Goal: Communication & Community: Answer question/provide support

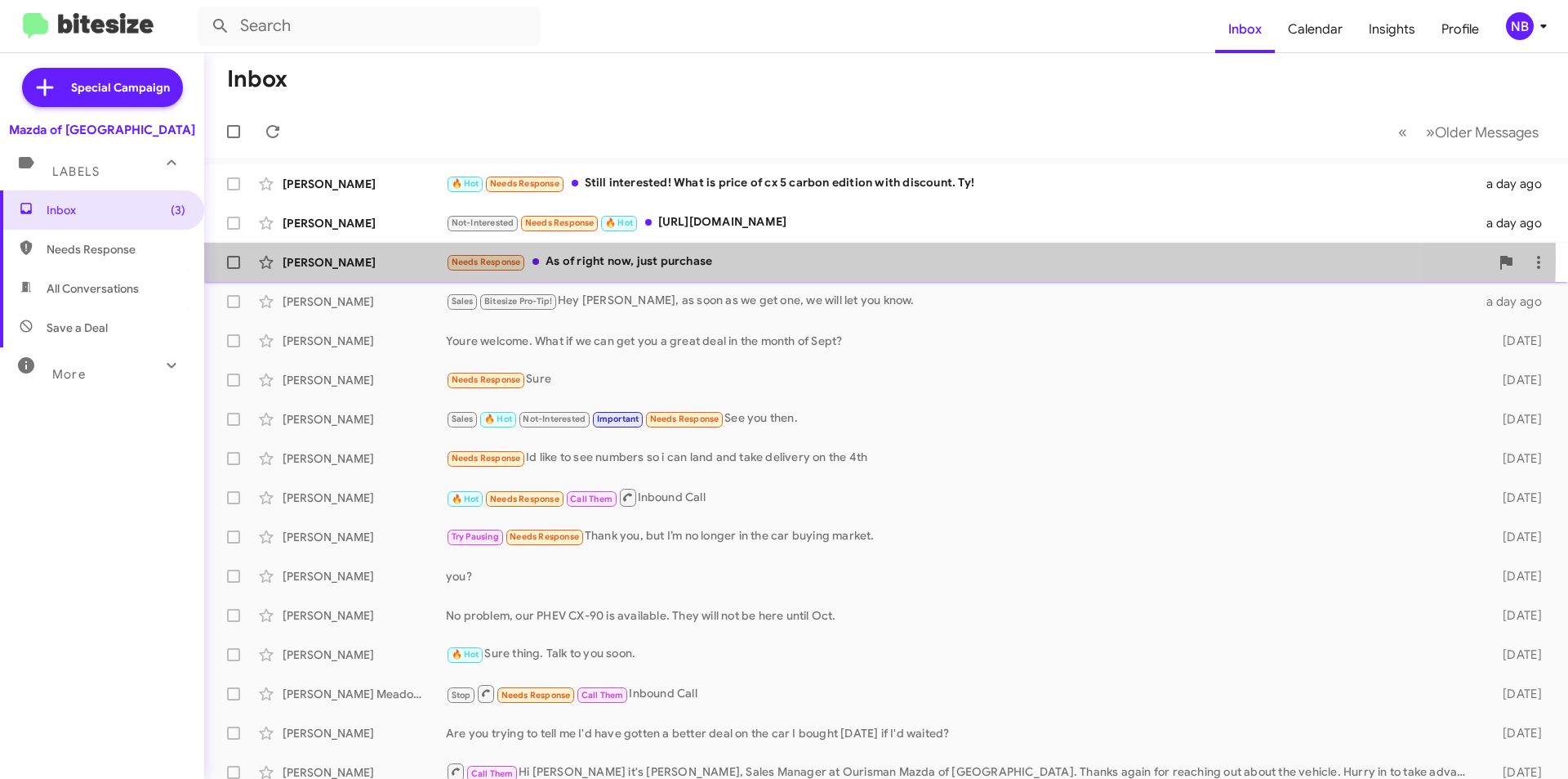
click at [763, 258] on div "Needs Response As of right now, just purchase" at bounding box center [968, 262] width 1044 height 19
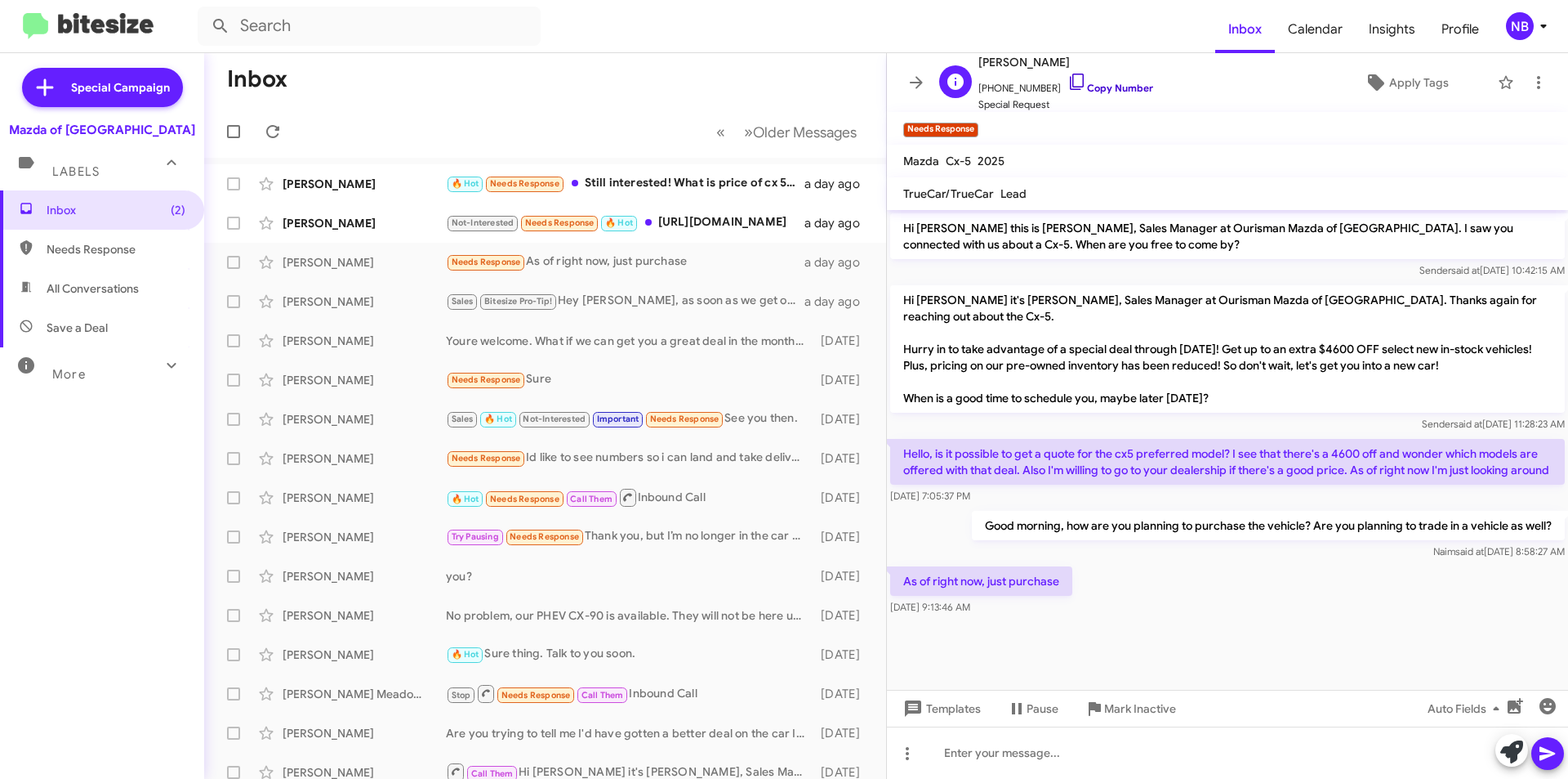
click at [1110, 88] on link "Copy Number" at bounding box center [1110, 87] width 86 height 12
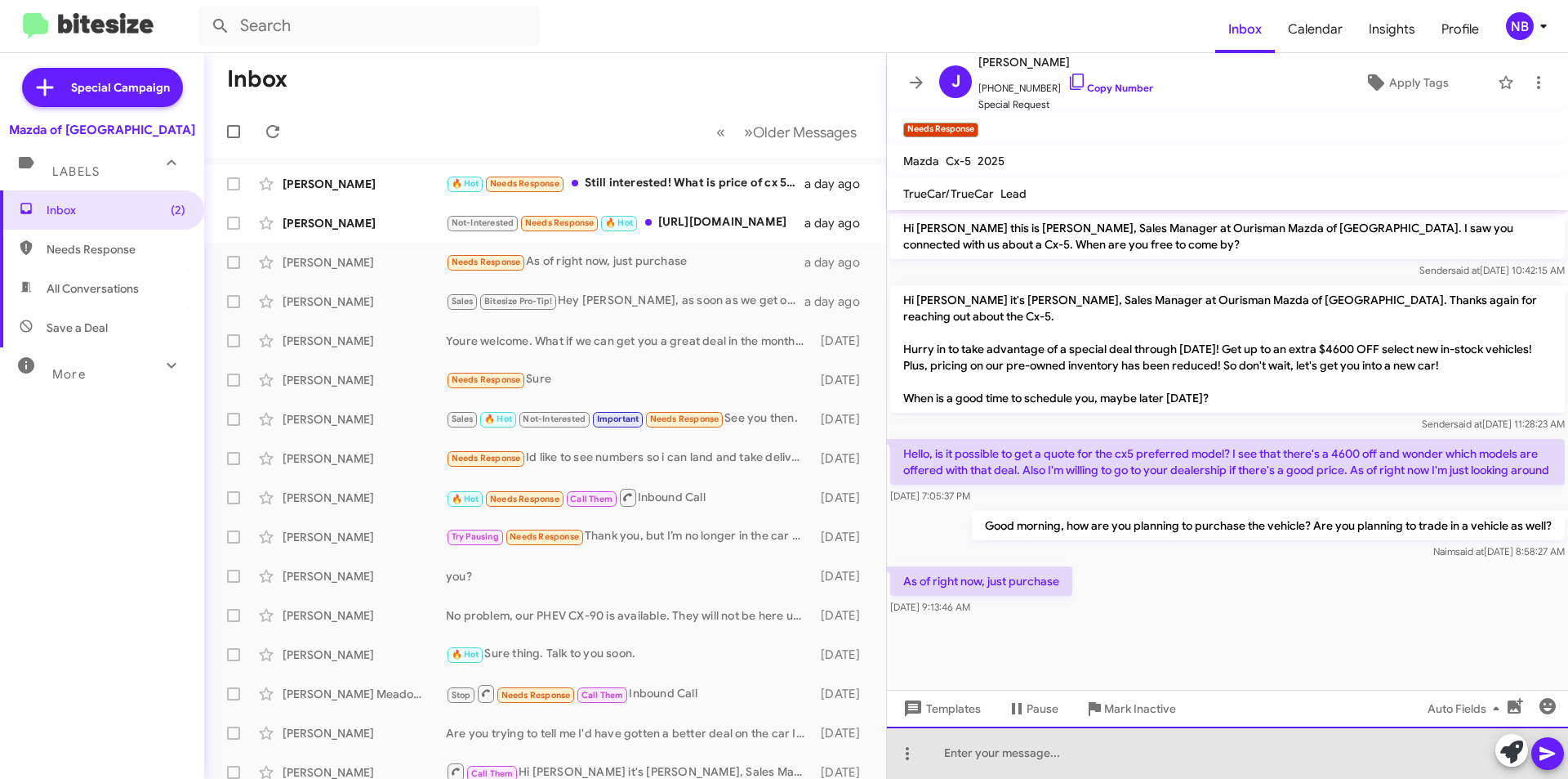
click at [1003, 752] on div at bounding box center [1228, 753] width 682 height 53
click at [1012, 749] on div "We just sent you a quote on the vehicle." at bounding box center [1228, 753] width 682 height 53
drag, startPoint x: 1008, startPoint y: 750, endPoint x: 984, endPoint y: 750, distance: 24.0
click at [984, 750] on div "We just sent you a quote on the vehicle." at bounding box center [1228, 753] width 682 height 53
click at [985, 756] on div "We justemailed you a quote on the vehicle." at bounding box center [1228, 753] width 682 height 53
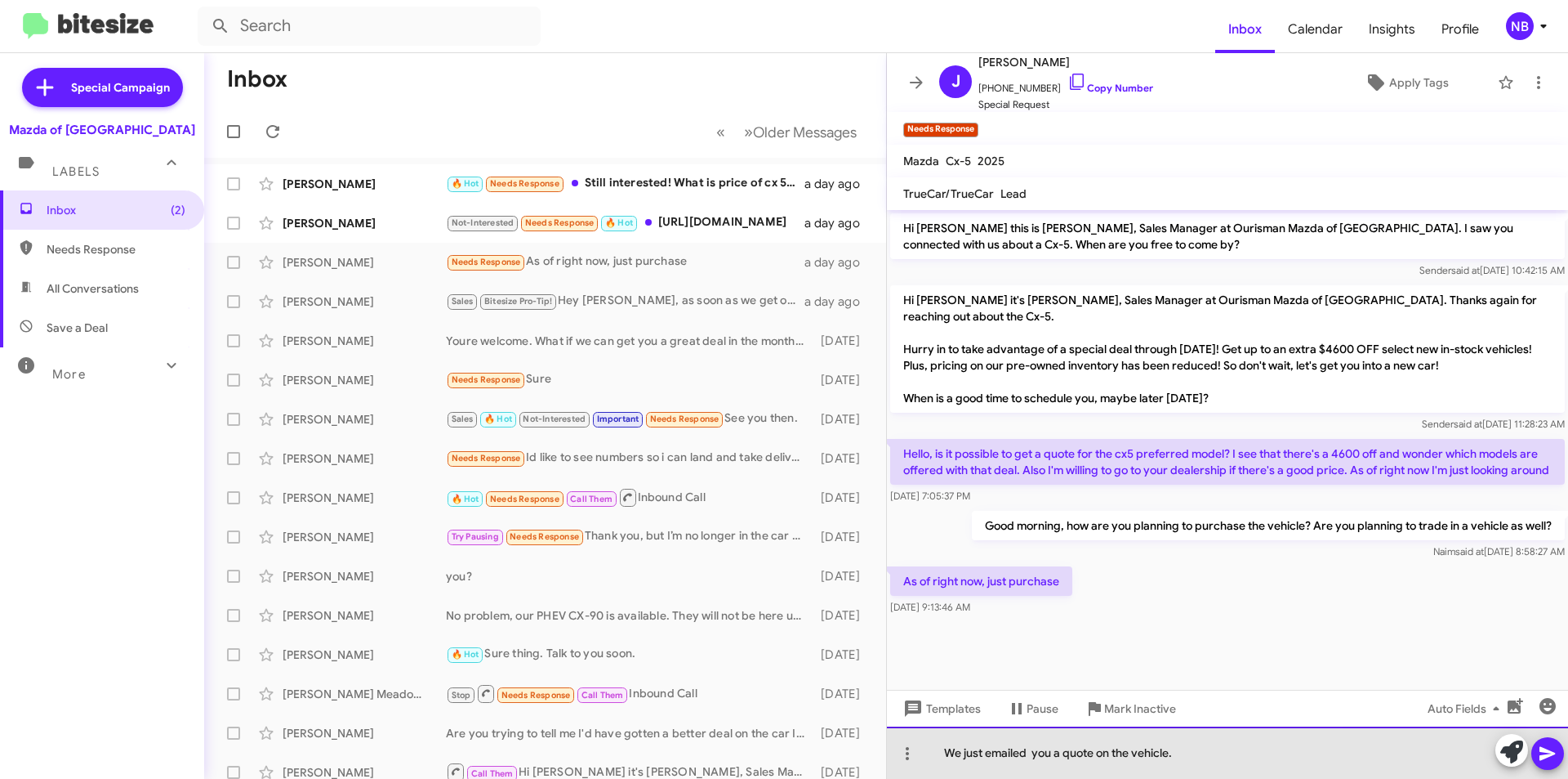
click at [937, 757] on div "We just emailed you a quote on the vehicle." at bounding box center [1228, 753] width 682 height 53
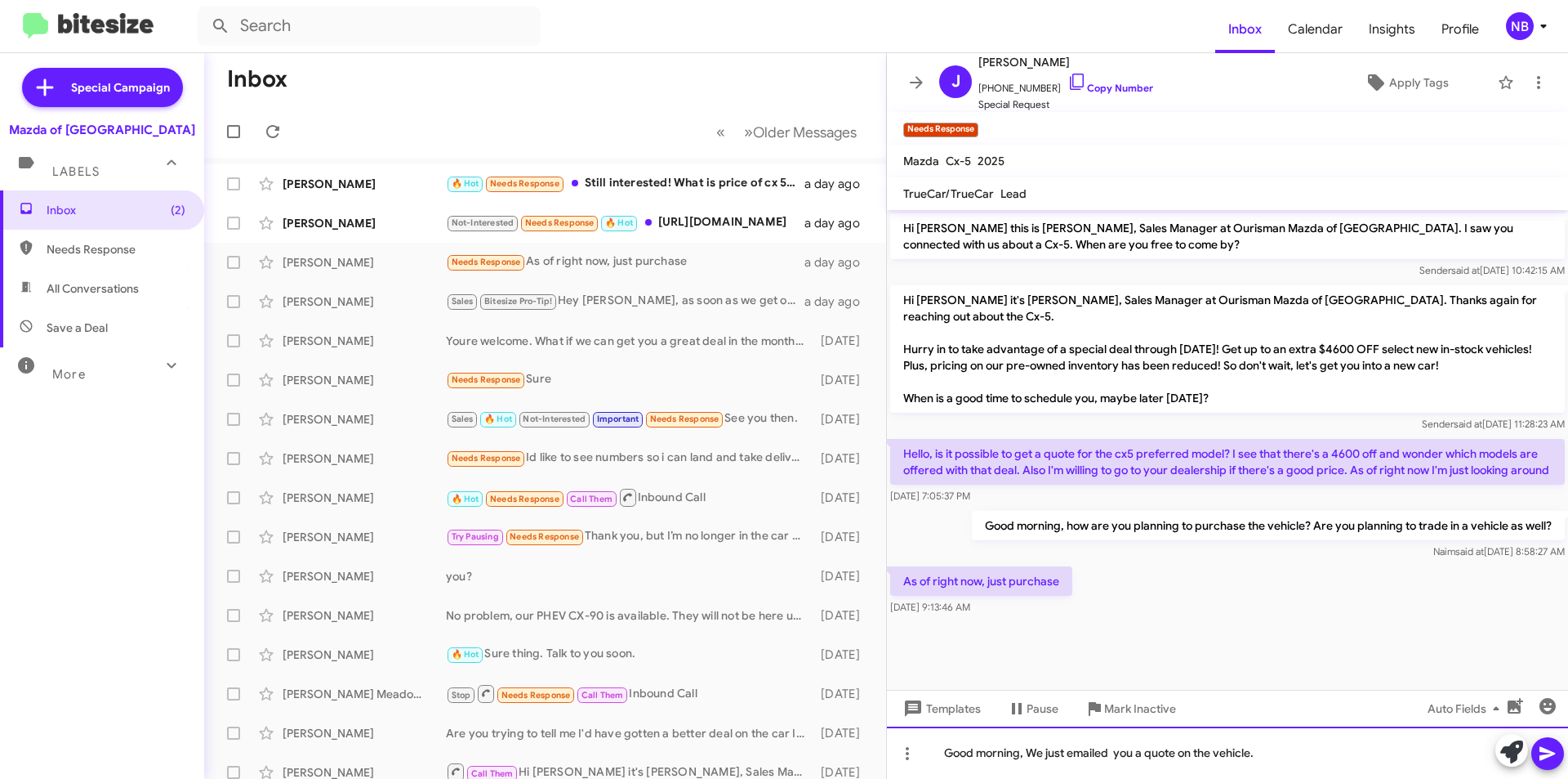
click at [1321, 741] on div "Good morning, We just emailed you a quote on the vehicle." at bounding box center [1228, 753] width 682 height 53
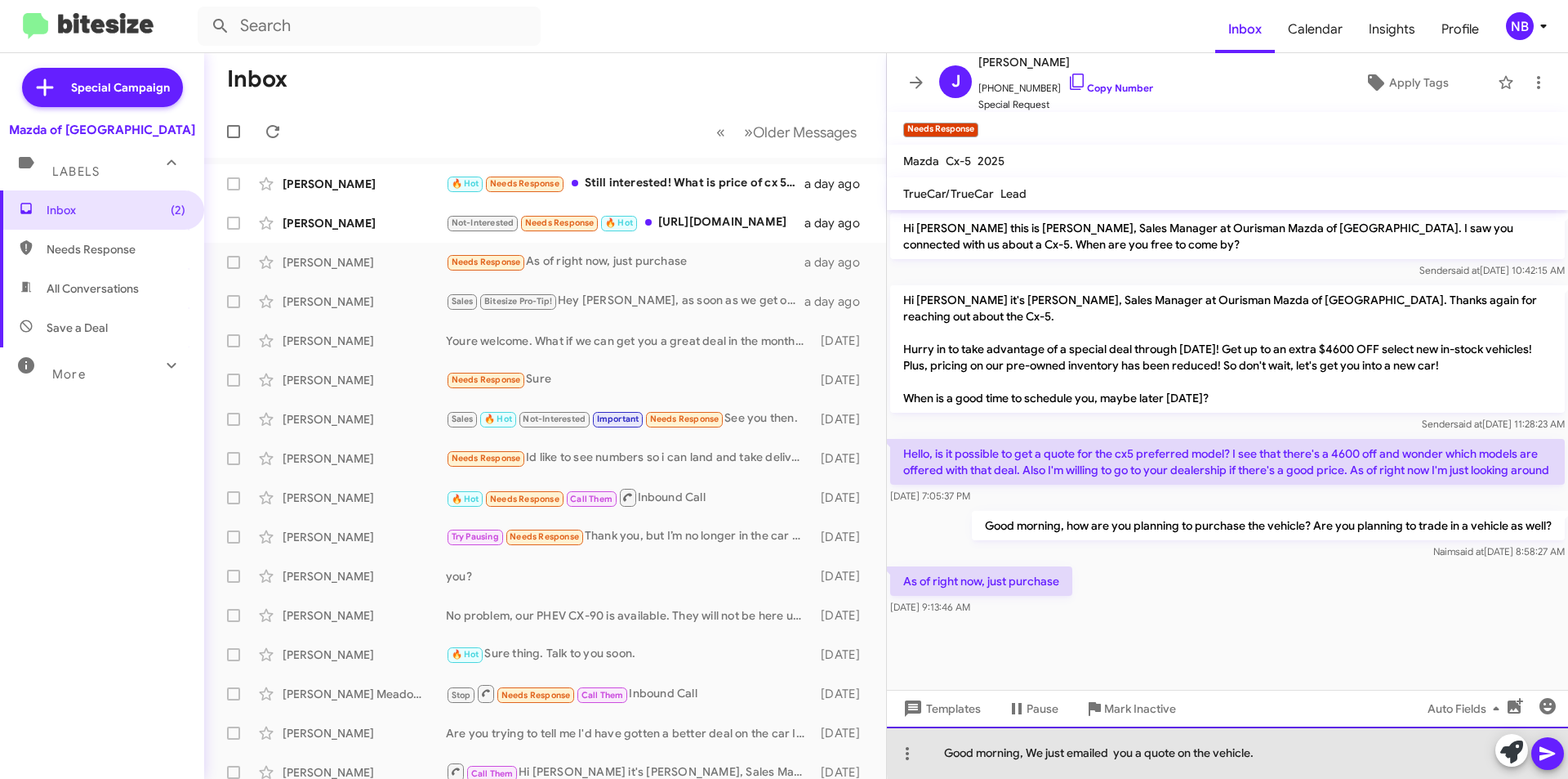
click at [1269, 750] on div "Good morning, We just emailed you a quote on the vehicle." at bounding box center [1228, 753] width 682 height 53
click at [1027, 753] on div "Good morning, We just emailed you a quote on the vehicle." at bounding box center [1228, 753] width 682 height 53
click at [1369, 760] on div "Good morning, Sorry for the delay. We just emailed you a quote on the vehicle." at bounding box center [1228, 753] width 682 height 53
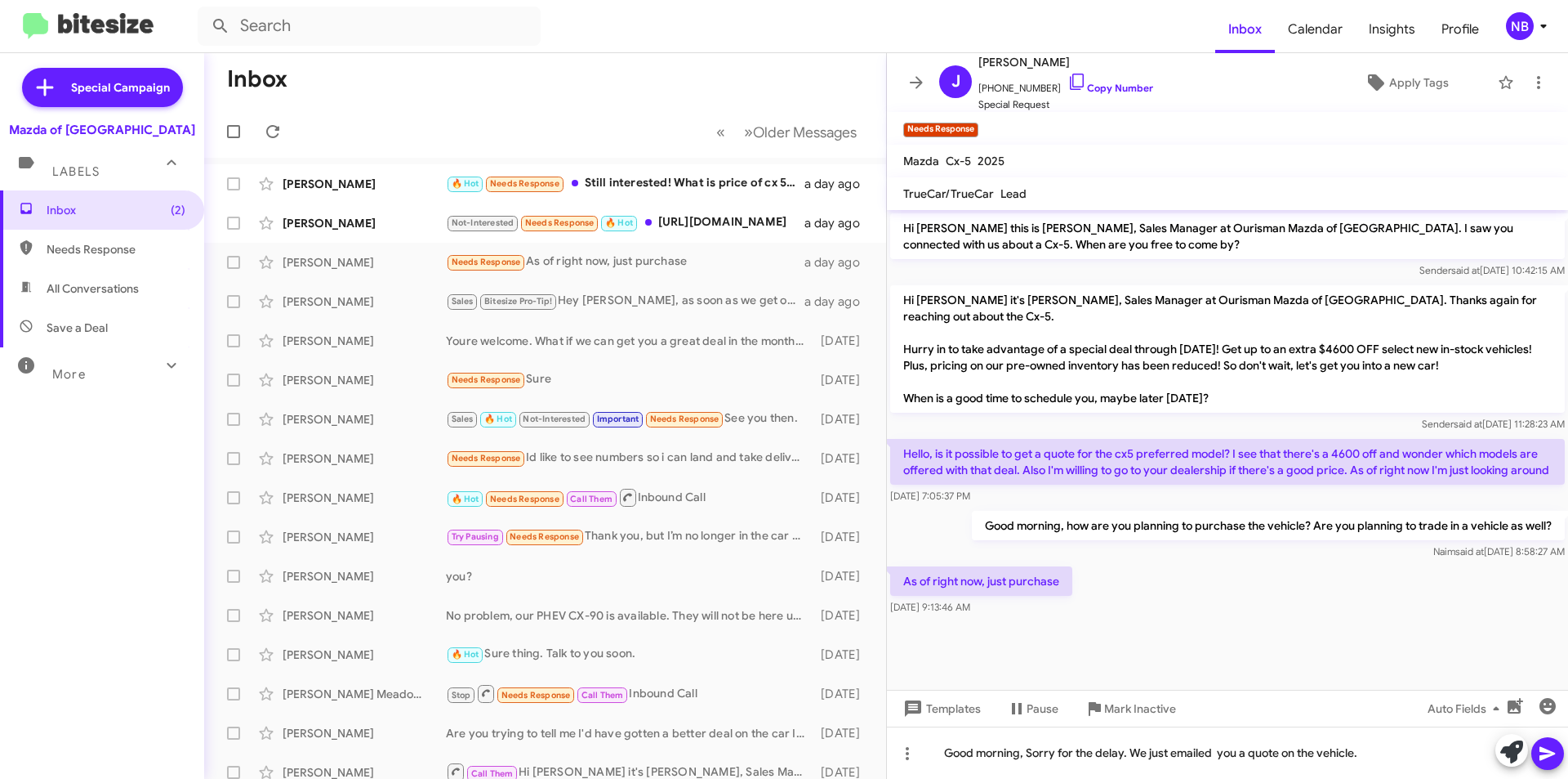
click at [1546, 749] on icon at bounding box center [1548, 753] width 20 height 20
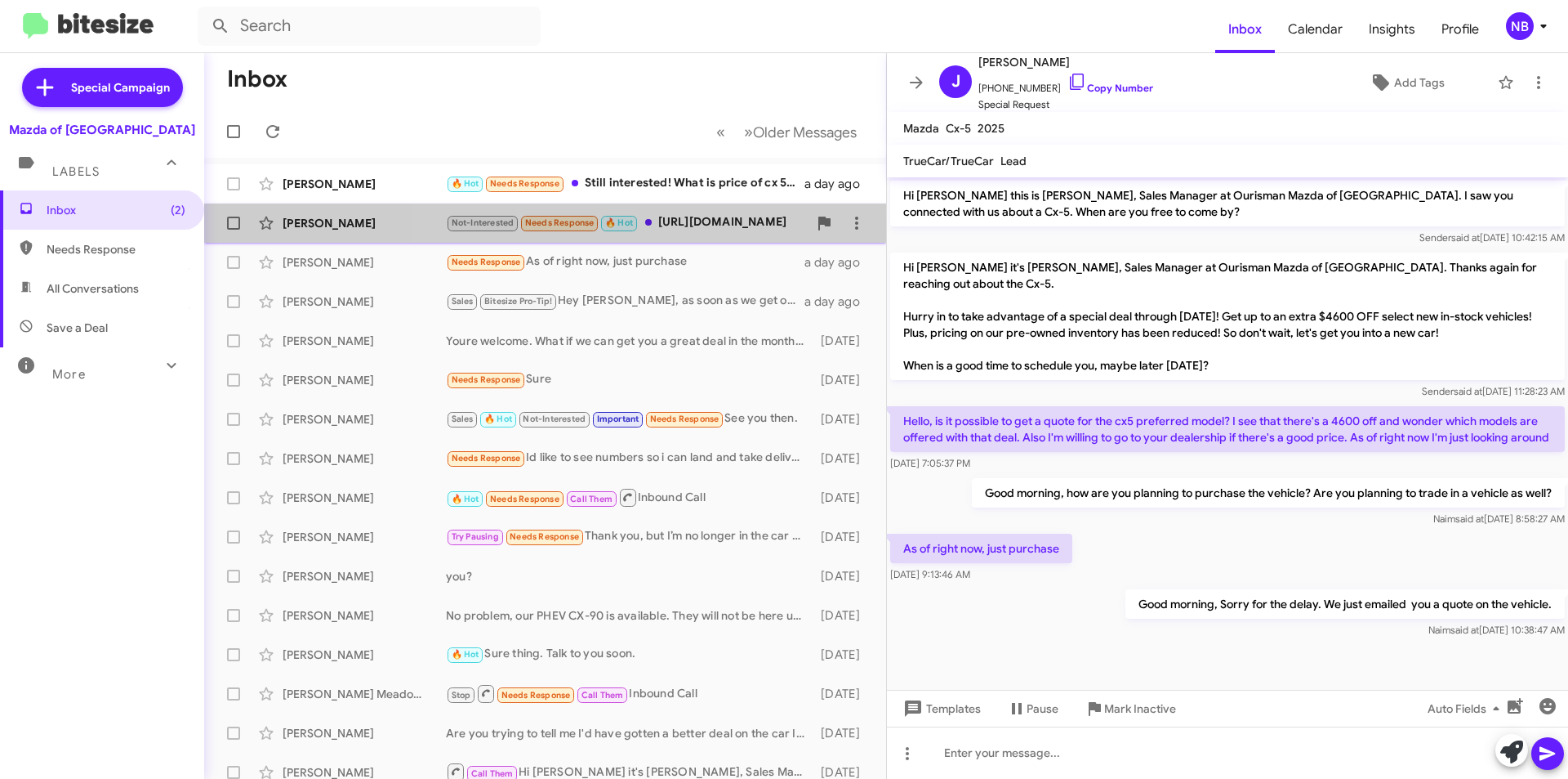
click at [750, 226] on div "Not-Interested Needs Response 🔥 Hot [URL][DOMAIN_NAME]" at bounding box center [627, 222] width 362 height 19
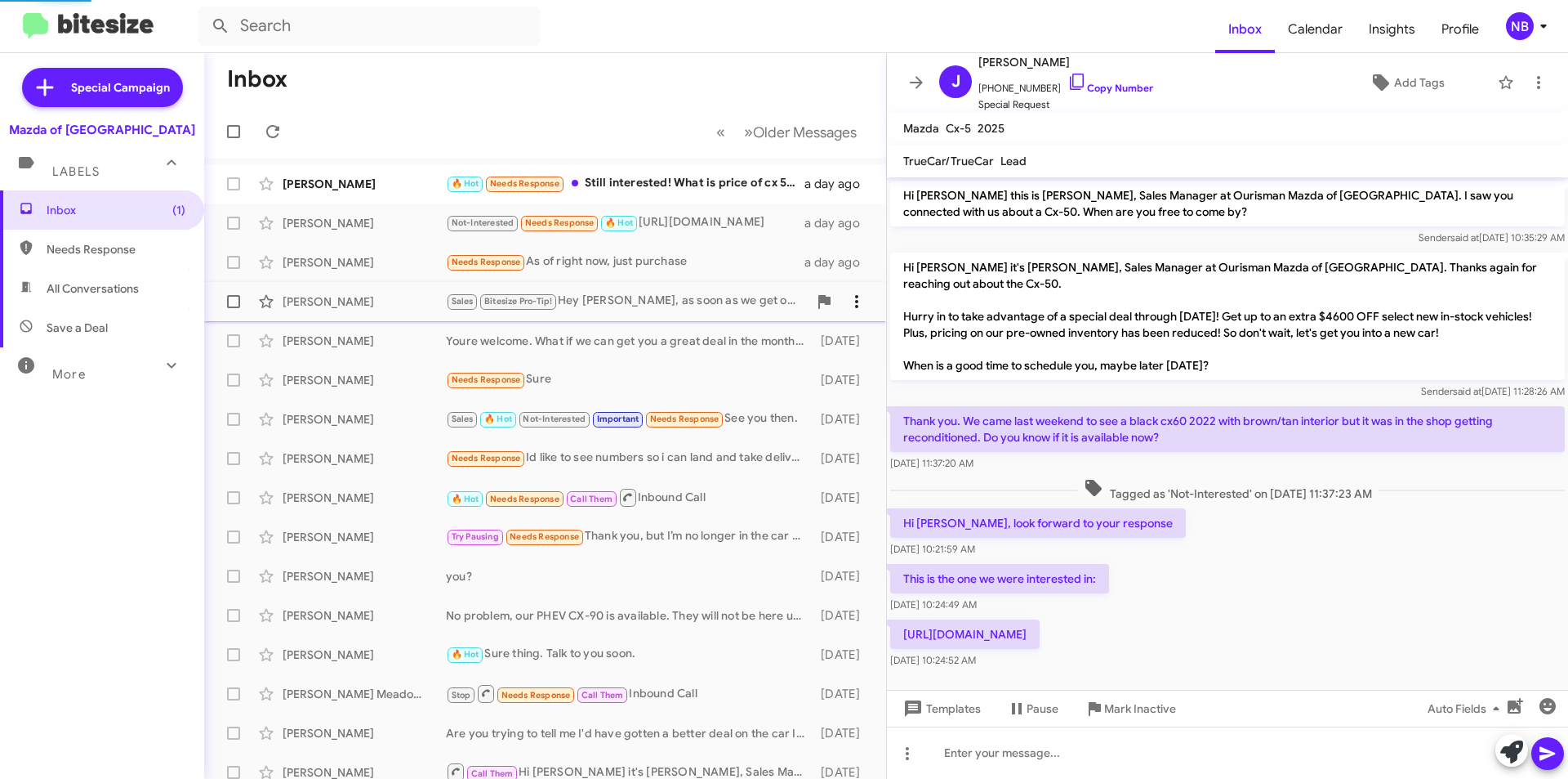
scroll to position [27, 0]
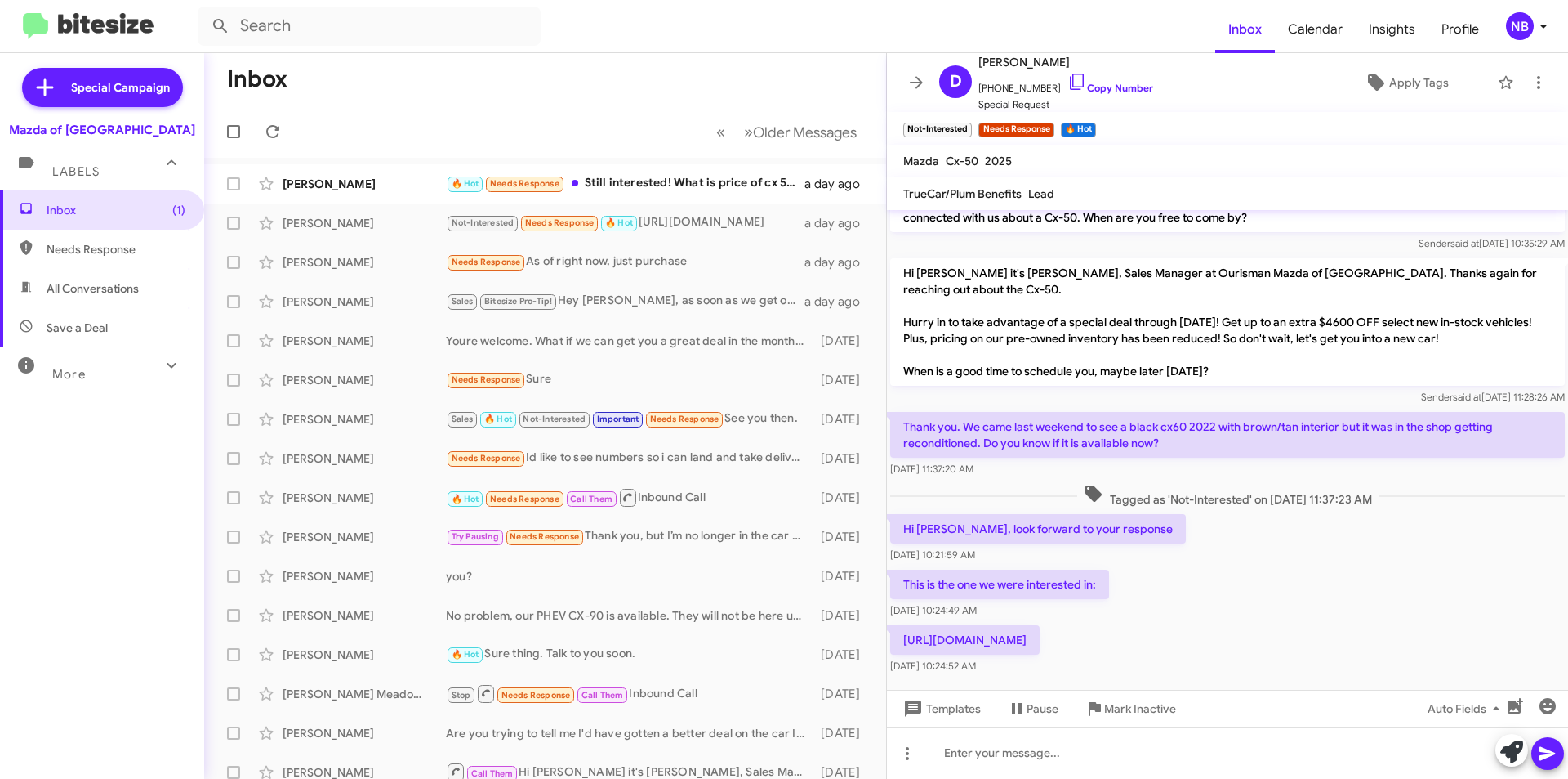
drag, startPoint x: 949, startPoint y: 531, endPoint x: 1056, endPoint y: 552, distance: 109.0
click at [1056, 552] on div "Hi [PERSON_NAME], look forward to your response [DATE] 10:21:59 AM" at bounding box center [1038, 539] width 295 height 49
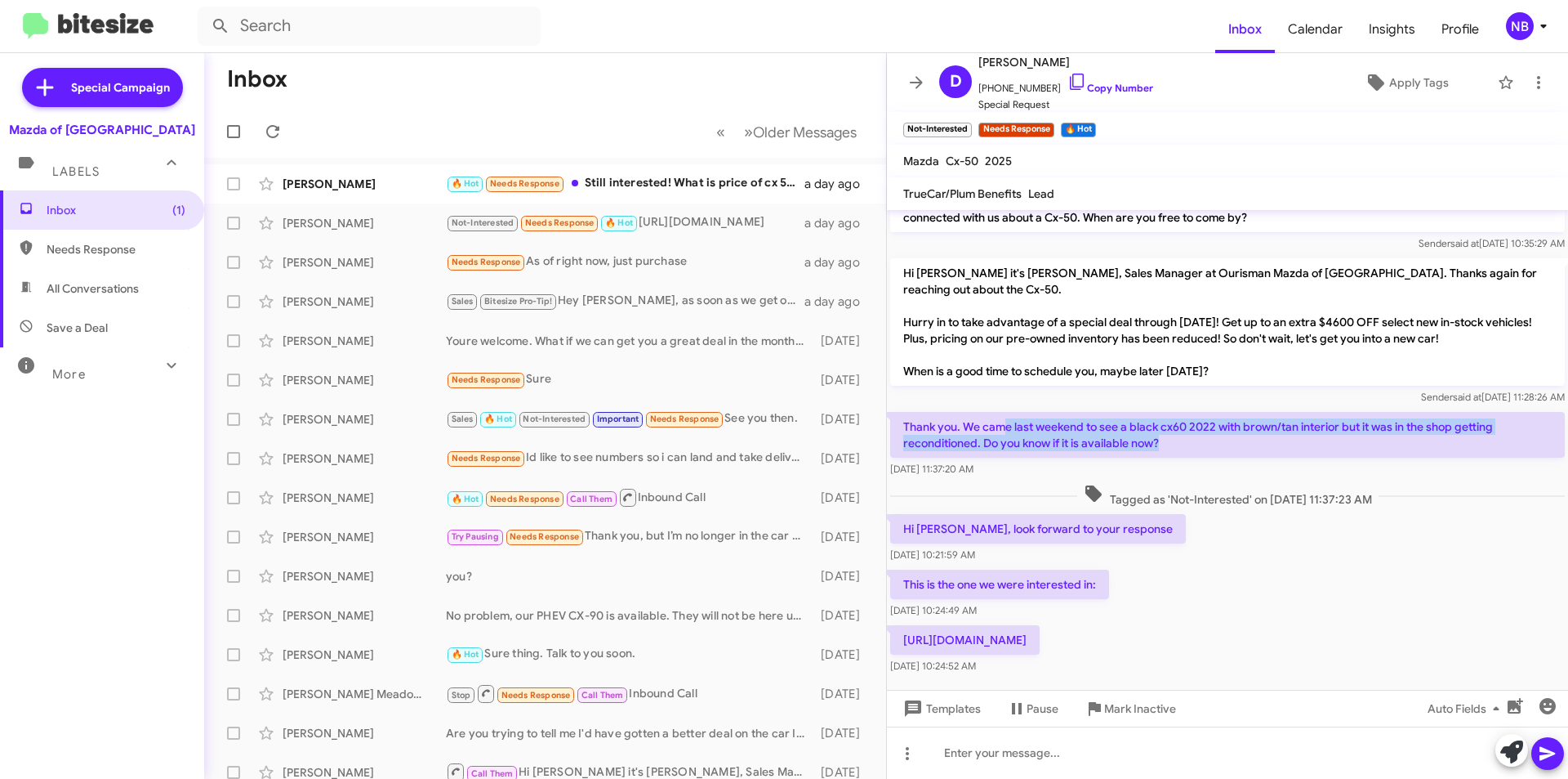
drag, startPoint x: 1009, startPoint y: 431, endPoint x: 1175, endPoint y: 451, distance: 167.2
click at [1175, 451] on p "Thank you. We came last weekend to see a black cx60 2022 with brown/tan interio…" at bounding box center [1228, 435] width 675 height 46
click at [1068, 82] on icon at bounding box center [1077, 82] width 20 height 20
copy p "e last weekend to see a black cx60 2022 with brown/tan interior but it was in t…"
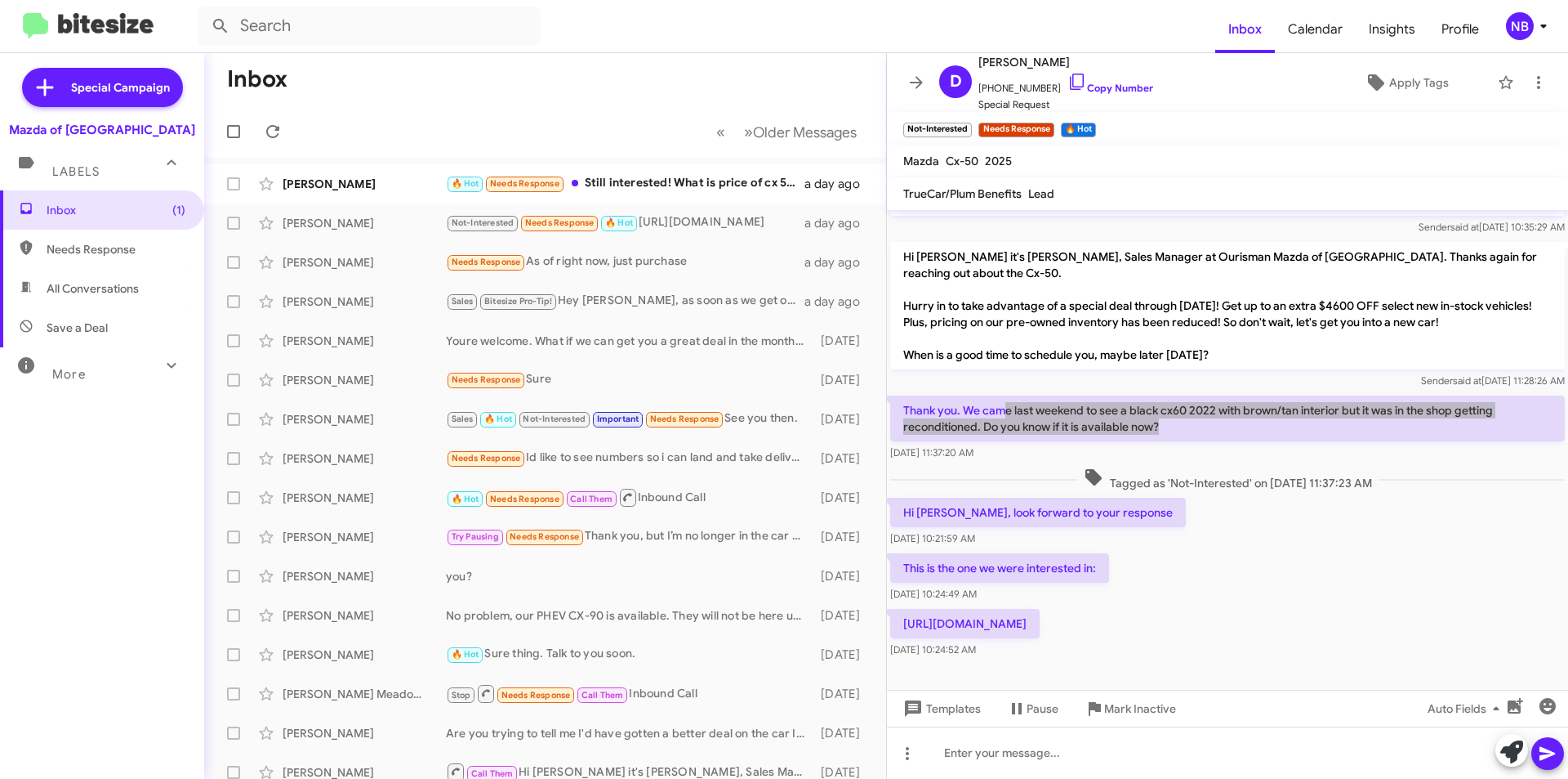
scroll to position [59, 0]
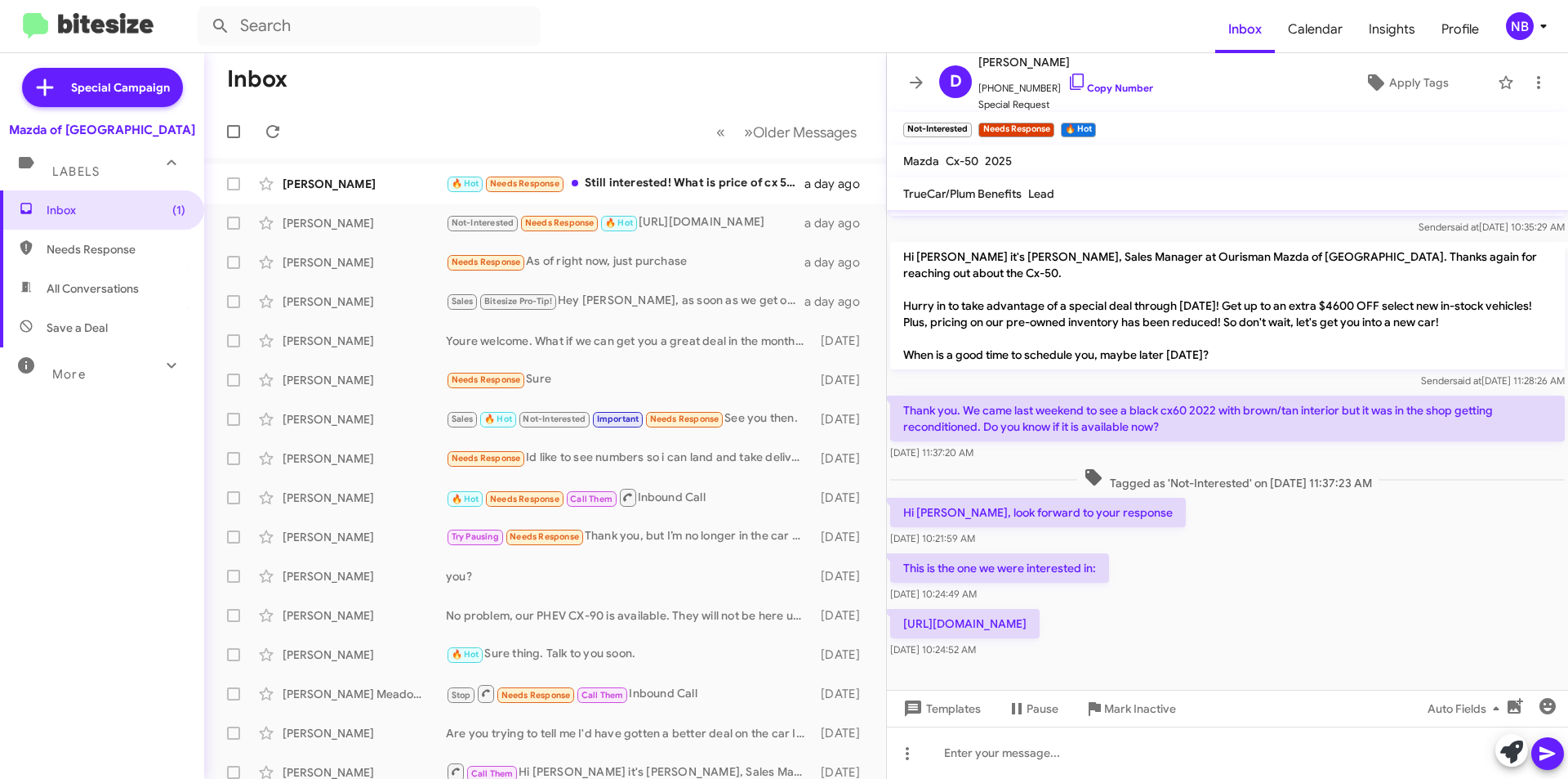
click at [1163, 551] on div "This is the one we were interested in: [DATE] 10:24:49 AM" at bounding box center [1228, 577] width 682 height 55
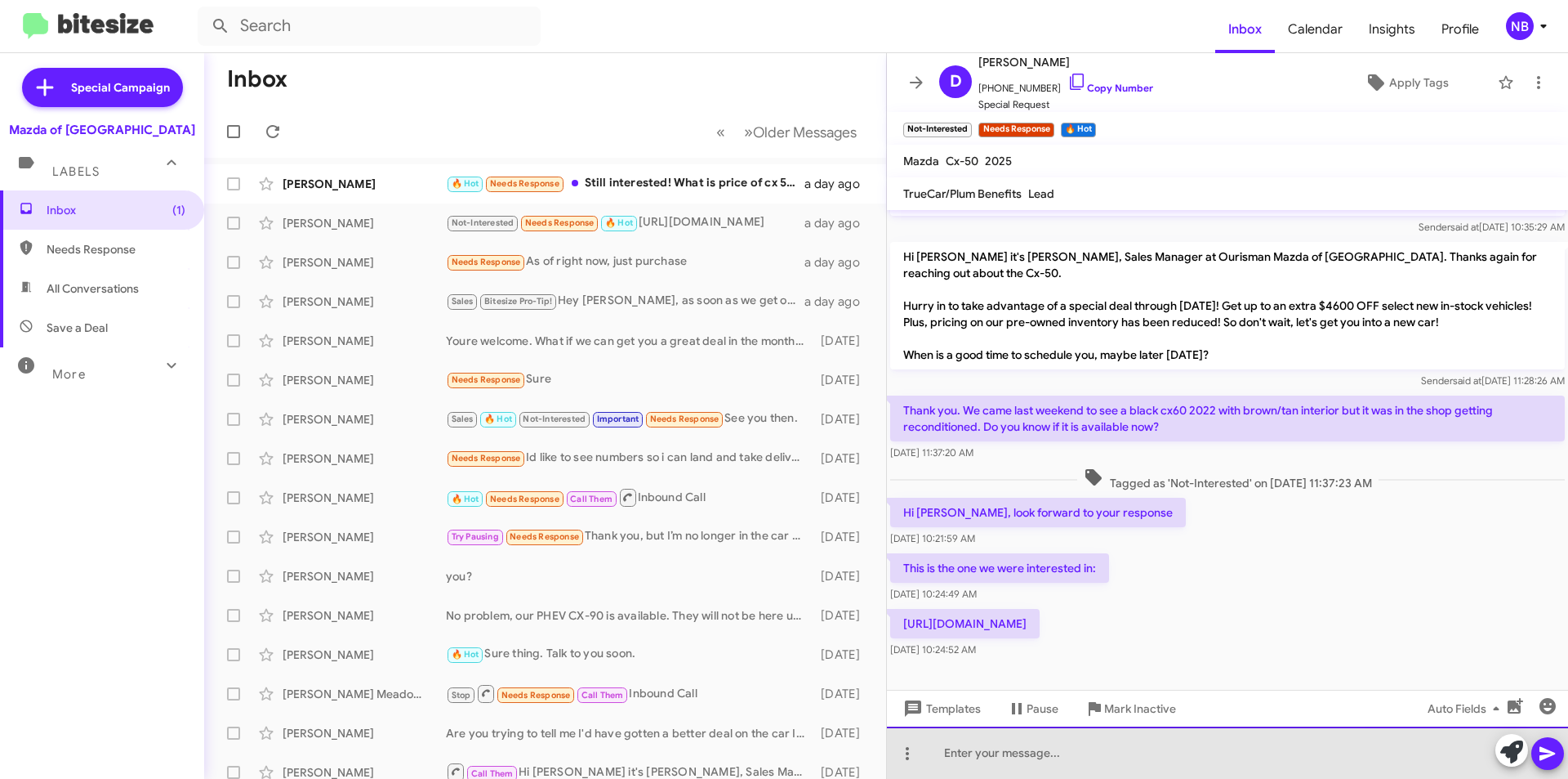
click at [950, 758] on div at bounding box center [1228, 753] width 682 height 53
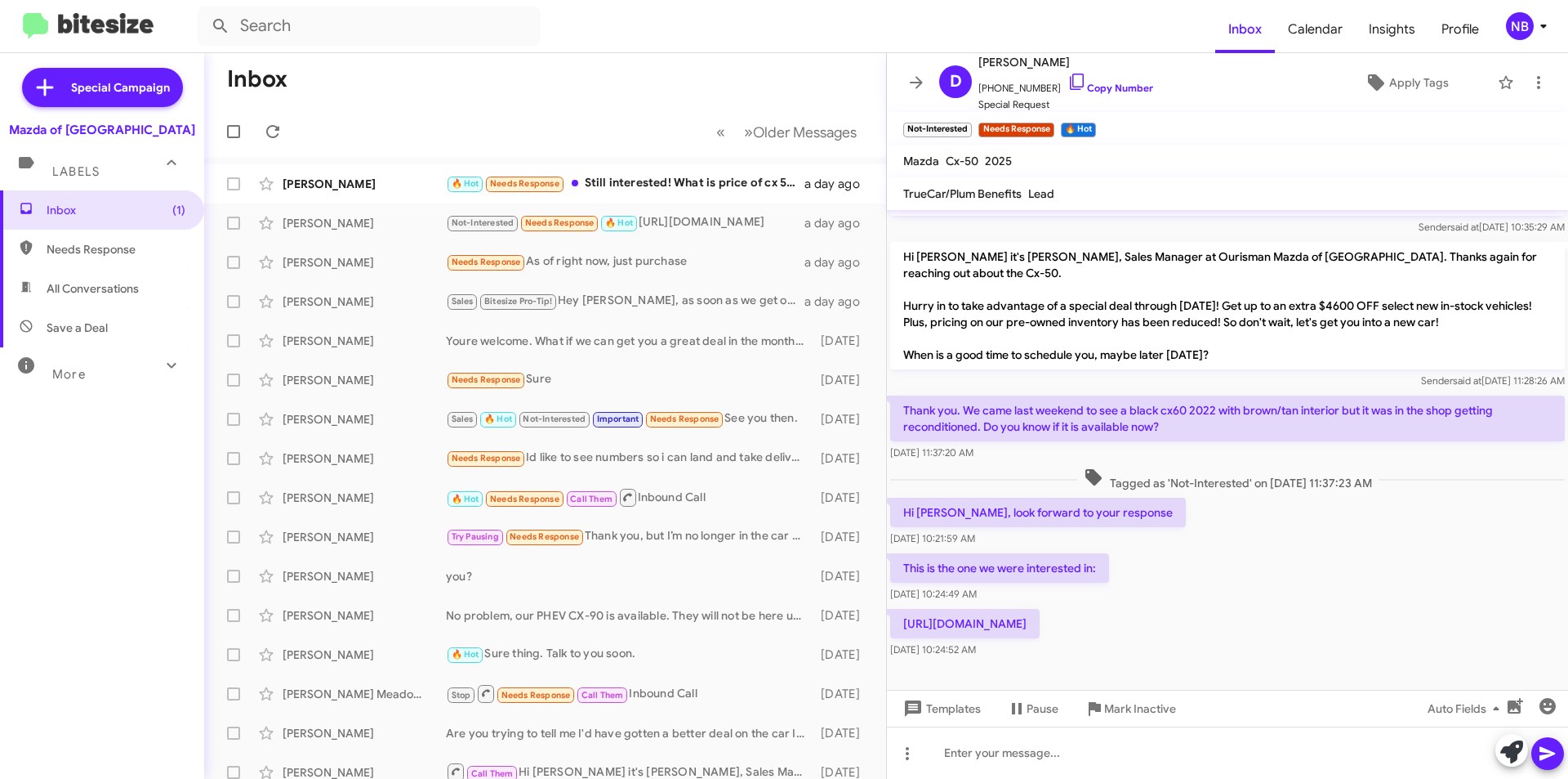
click at [1011, 619] on p "[URL][DOMAIN_NAME]" at bounding box center [965, 623] width 150 height 30
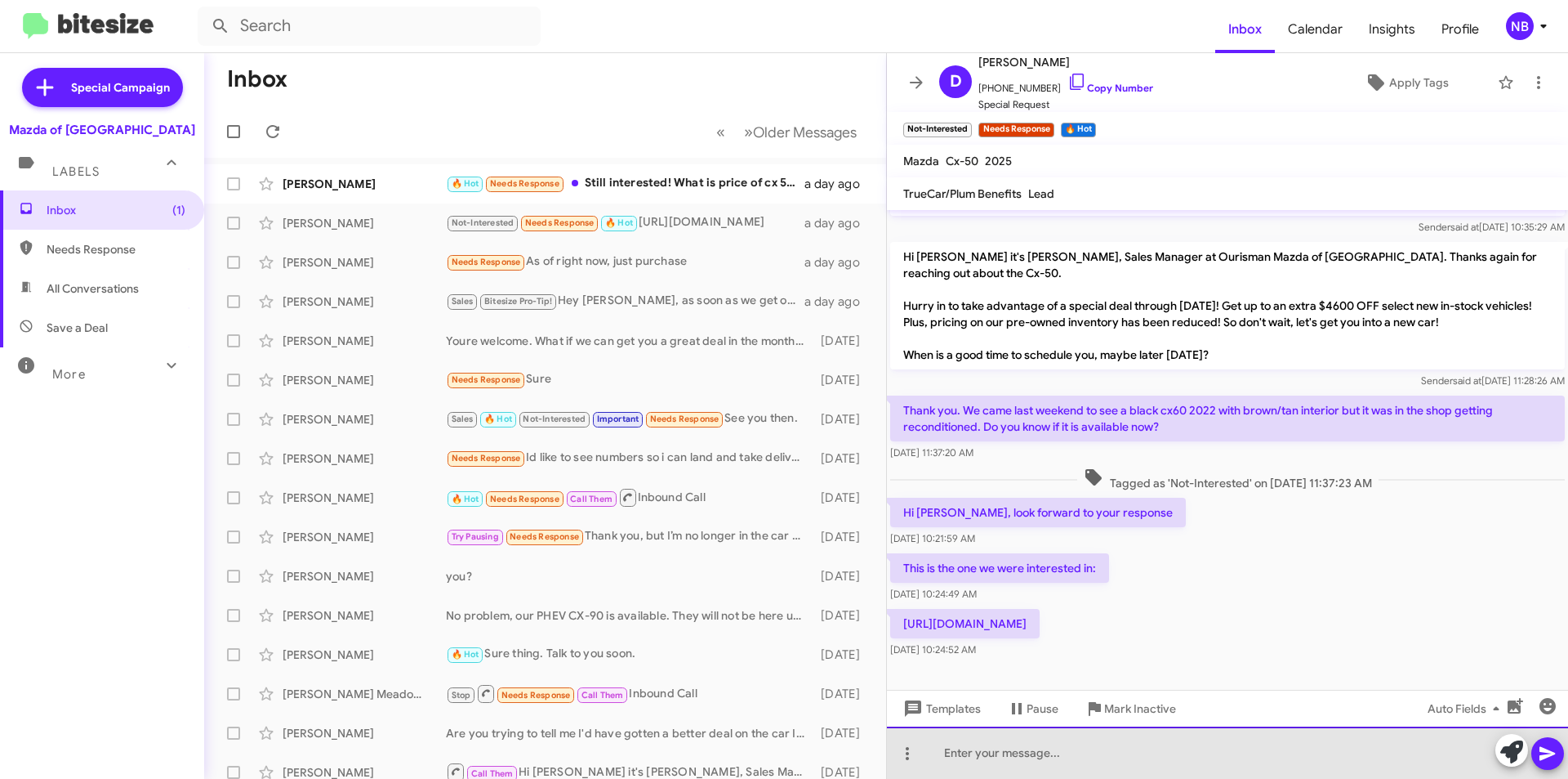
click at [989, 753] on div at bounding box center [1228, 753] width 682 height 53
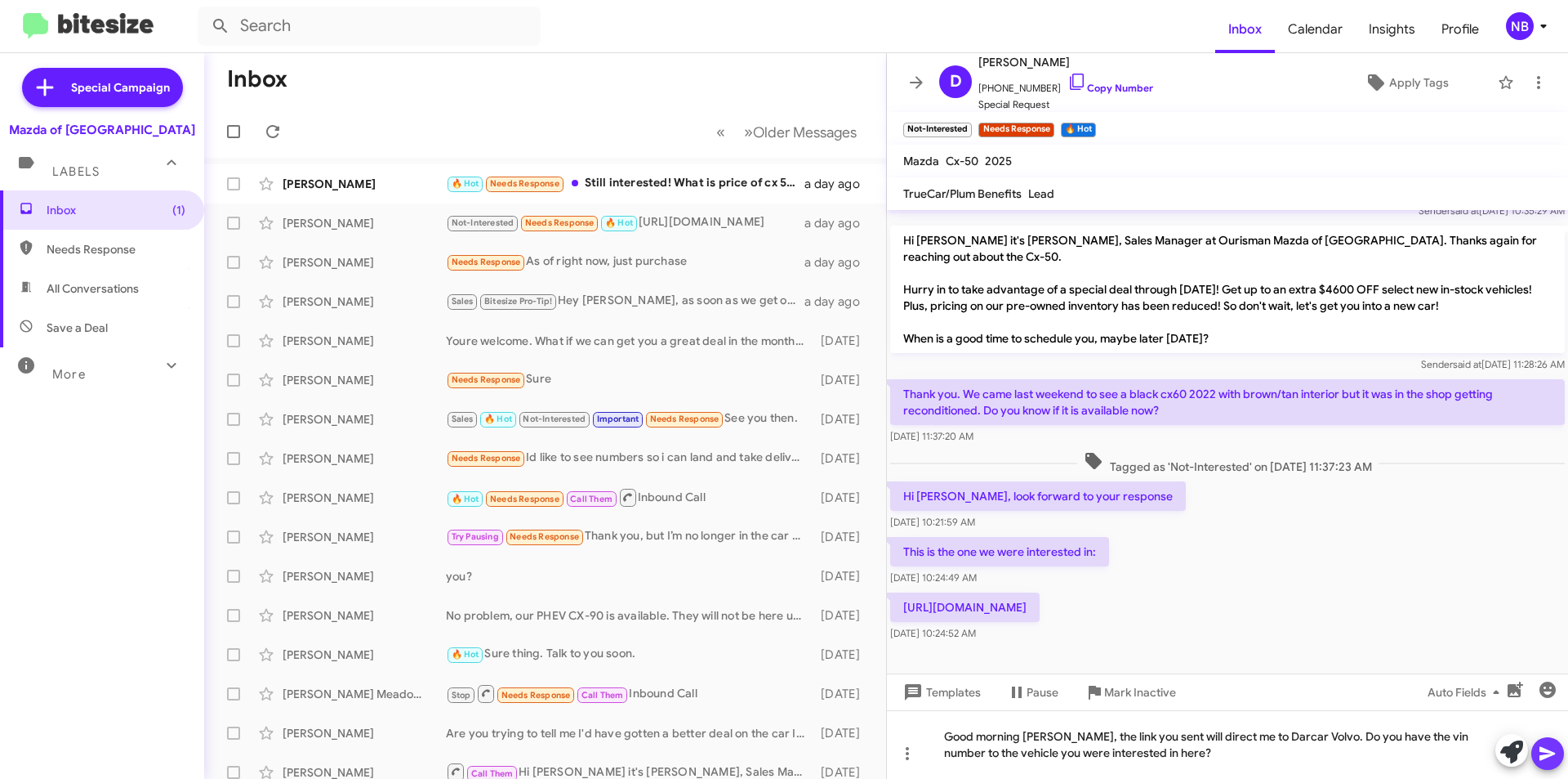
click at [1552, 758] on icon at bounding box center [1548, 753] width 20 height 20
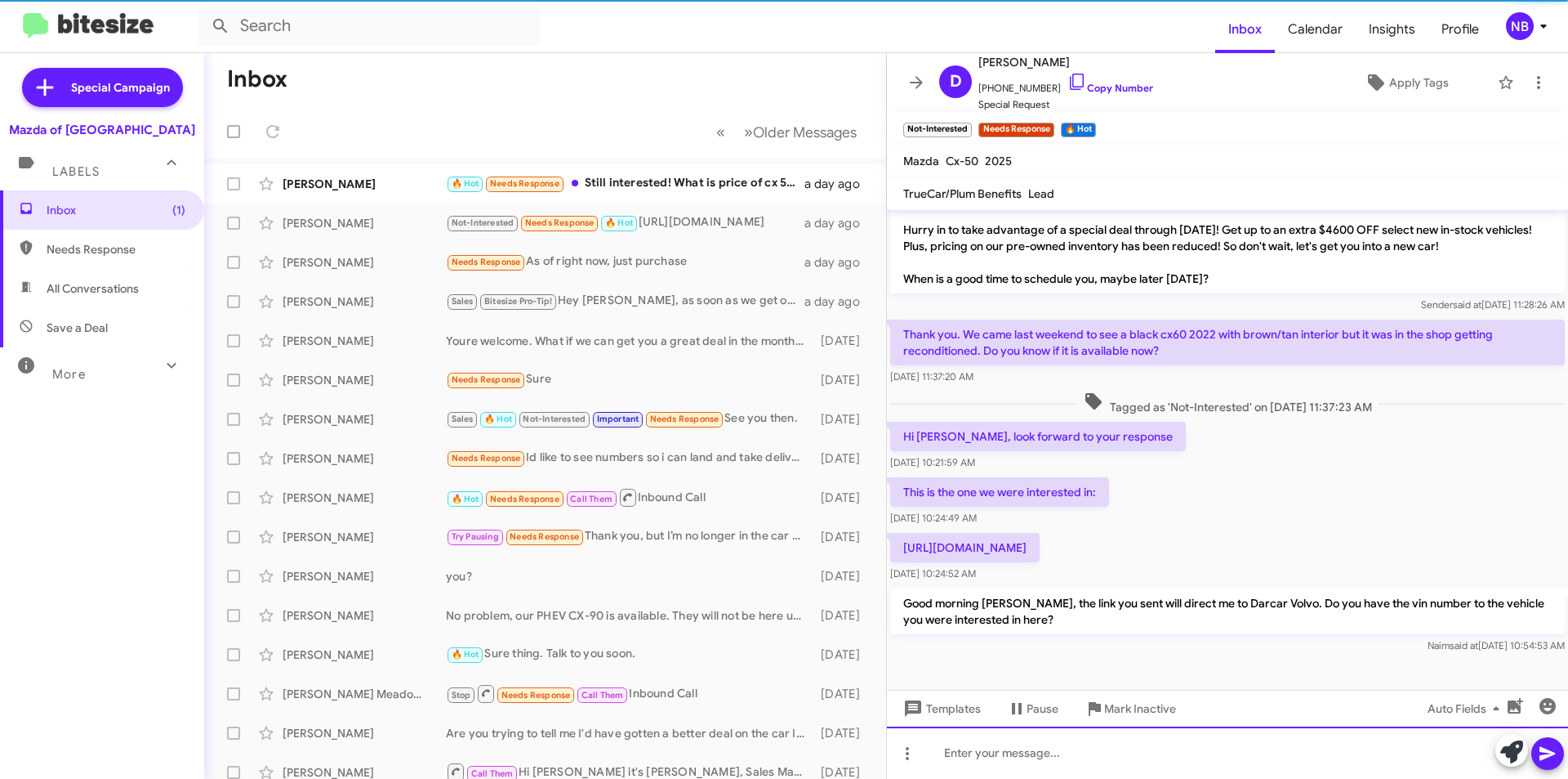
scroll to position [136, 0]
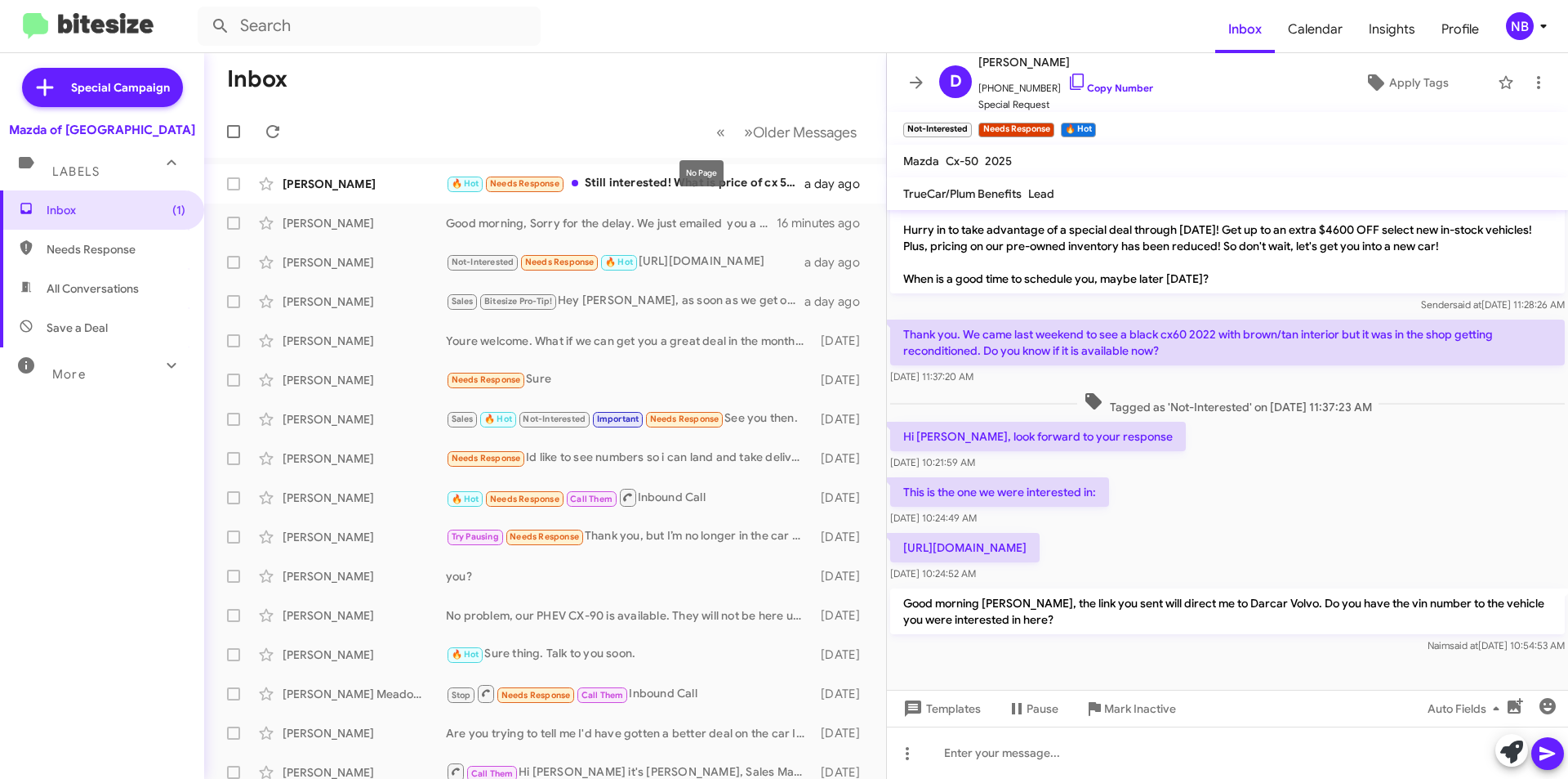
click at [678, 181] on mat-tooltip-component "No Page" at bounding box center [701, 174] width 67 height 49
click at [643, 186] on div "🔥 Hot Needs Response Still interested! What is price of cx 5 carbon edition wit…" at bounding box center [627, 183] width 362 height 19
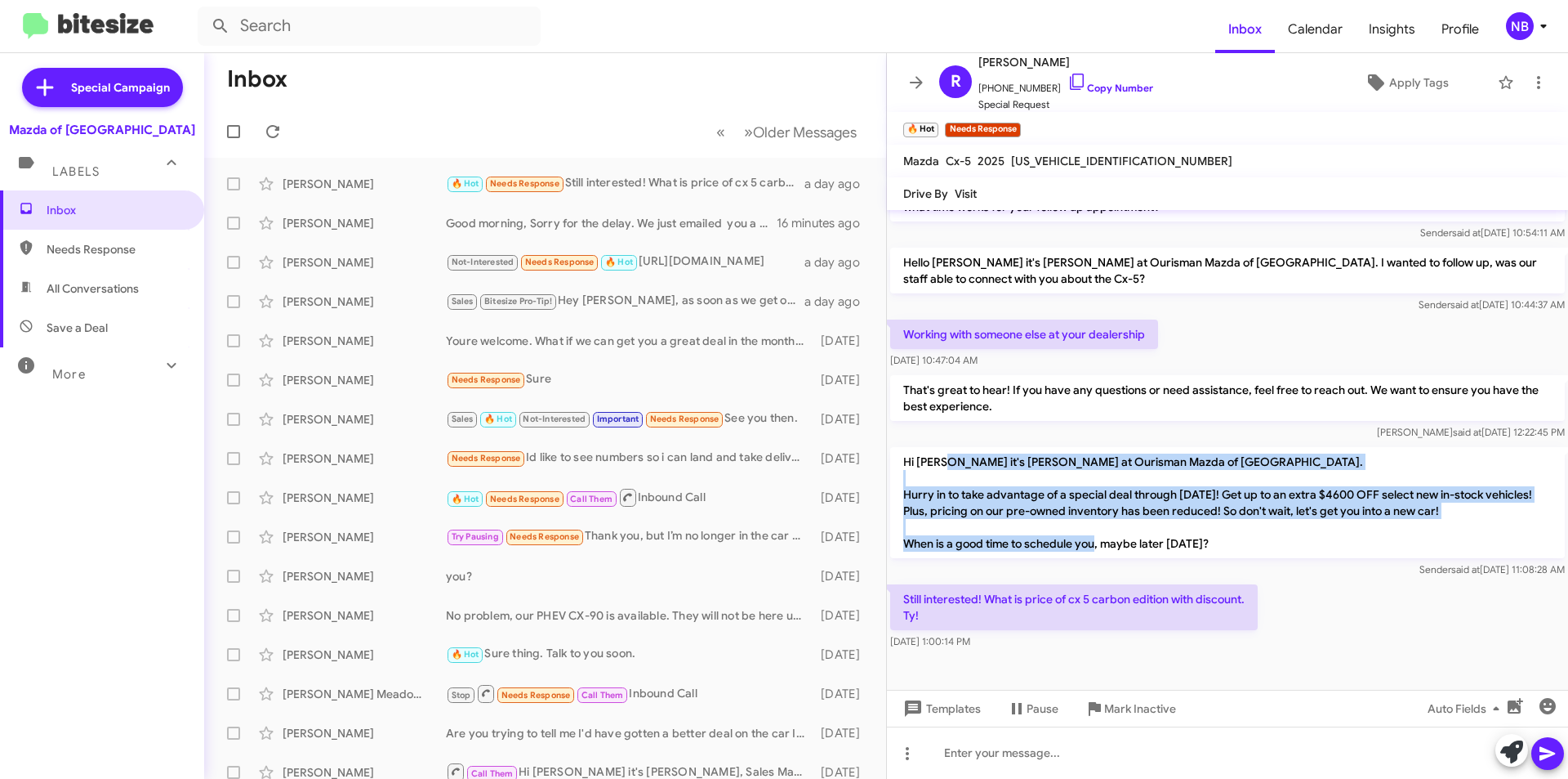
drag, startPoint x: 948, startPoint y: 454, endPoint x: 1167, endPoint y: 539, distance: 234.9
click at [1167, 539] on p "Hi [PERSON_NAME] it's [PERSON_NAME] at Ourisman Mazda of [GEOGRAPHIC_DATA]. Hur…" at bounding box center [1228, 502] width 675 height 111
click at [1264, 487] on p "Hi [PERSON_NAME] it's [PERSON_NAME] at Ourisman Mazda of [GEOGRAPHIC_DATA]. Hur…" at bounding box center [1228, 502] width 675 height 111
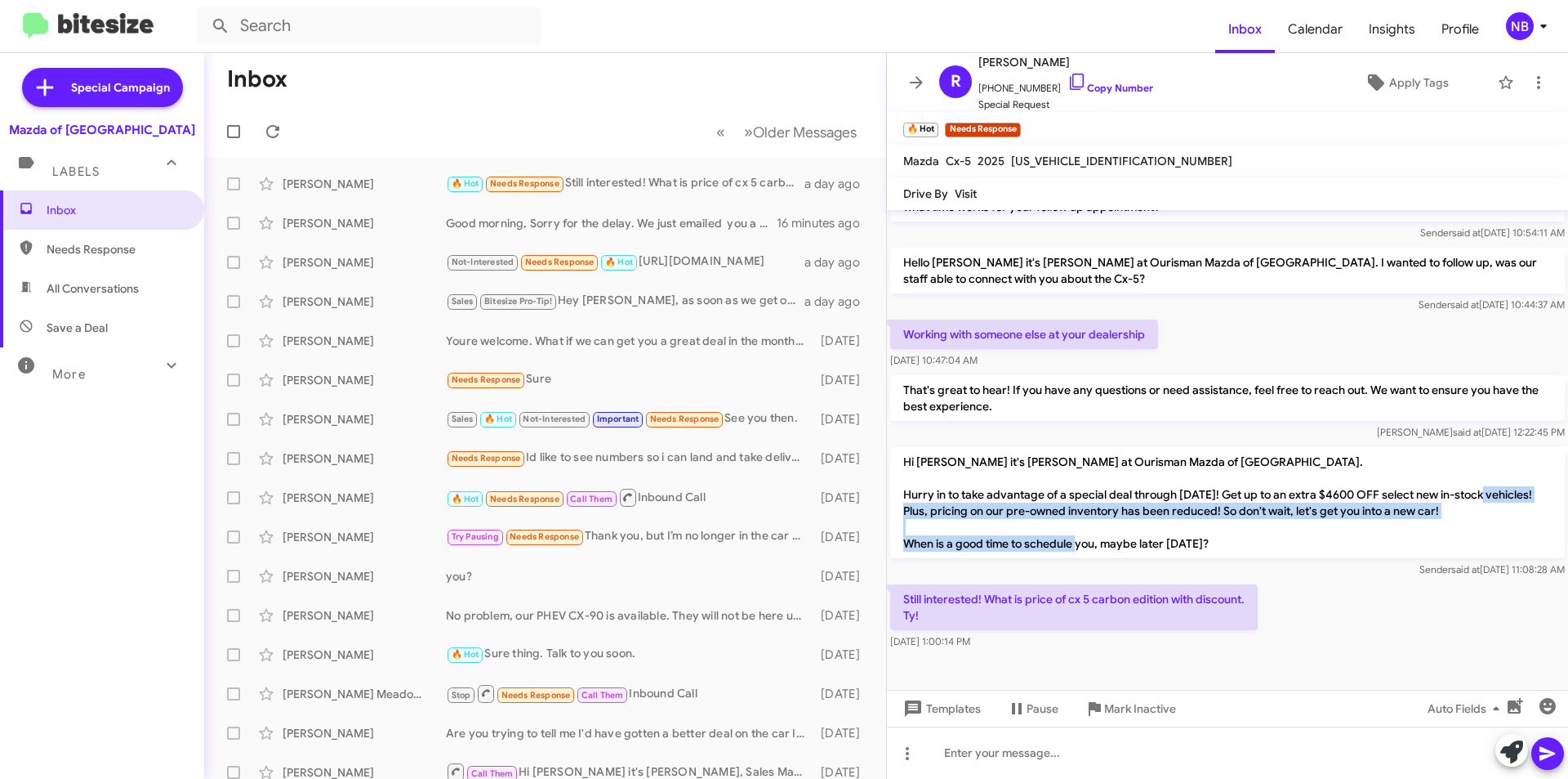
drag, startPoint x: 967, startPoint y: 511, endPoint x: 1157, endPoint y: 553, distance: 194.6
click at [1157, 553] on p "Hi [PERSON_NAME] it's [PERSON_NAME] at Ourisman Mazda of [GEOGRAPHIC_DATA]. Hur…" at bounding box center [1228, 502] width 675 height 111
click at [1068, 87] on link "Copy Number" at bounding box center [1110, 87] width 86 height 12
copy p "s, pricing on our pre-owned inventory has been reduced! So don't wait, let's ge…"
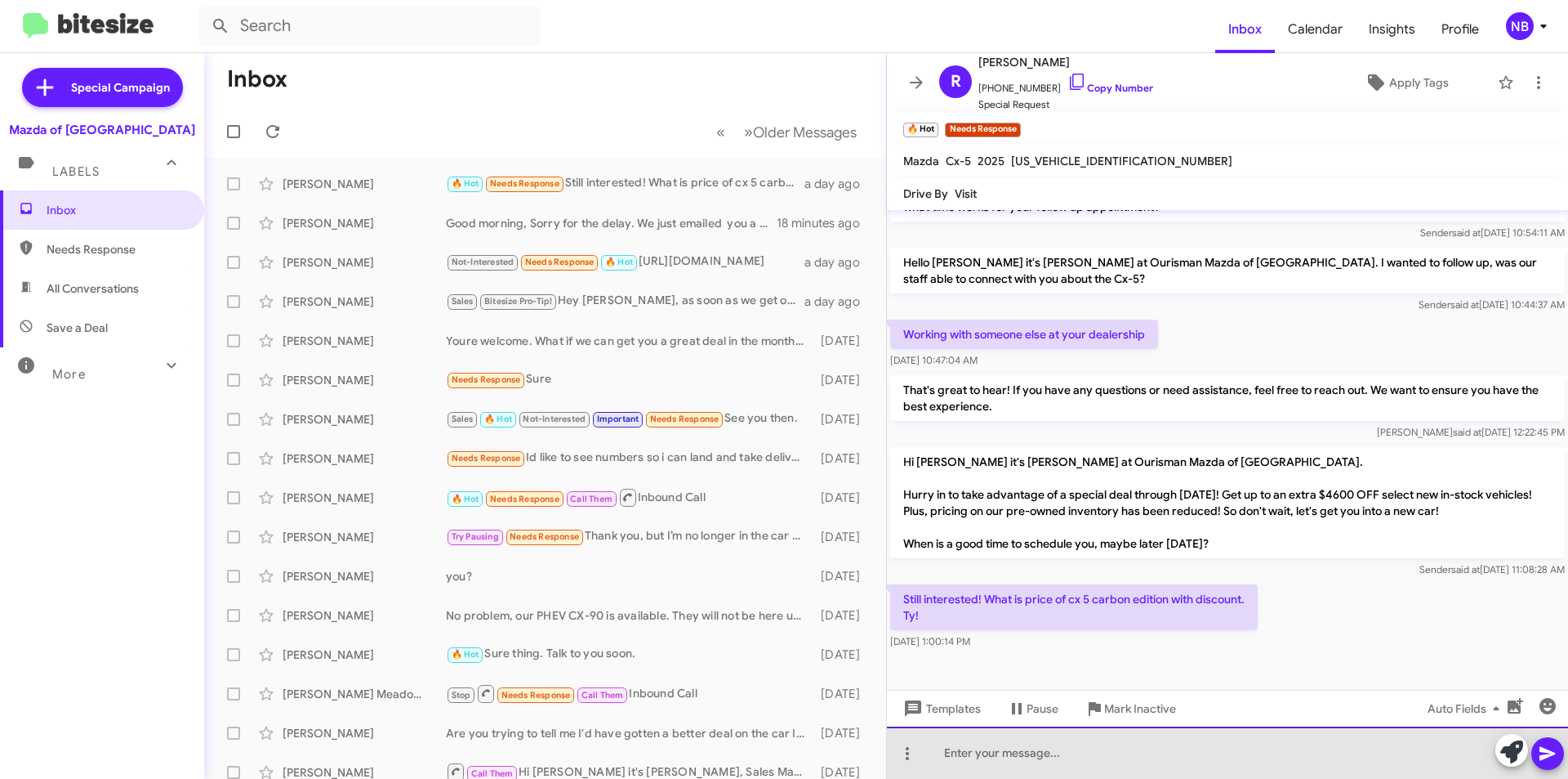
click at [1010, 741] on div at bounding box center [1228, 753] width 682 height 53
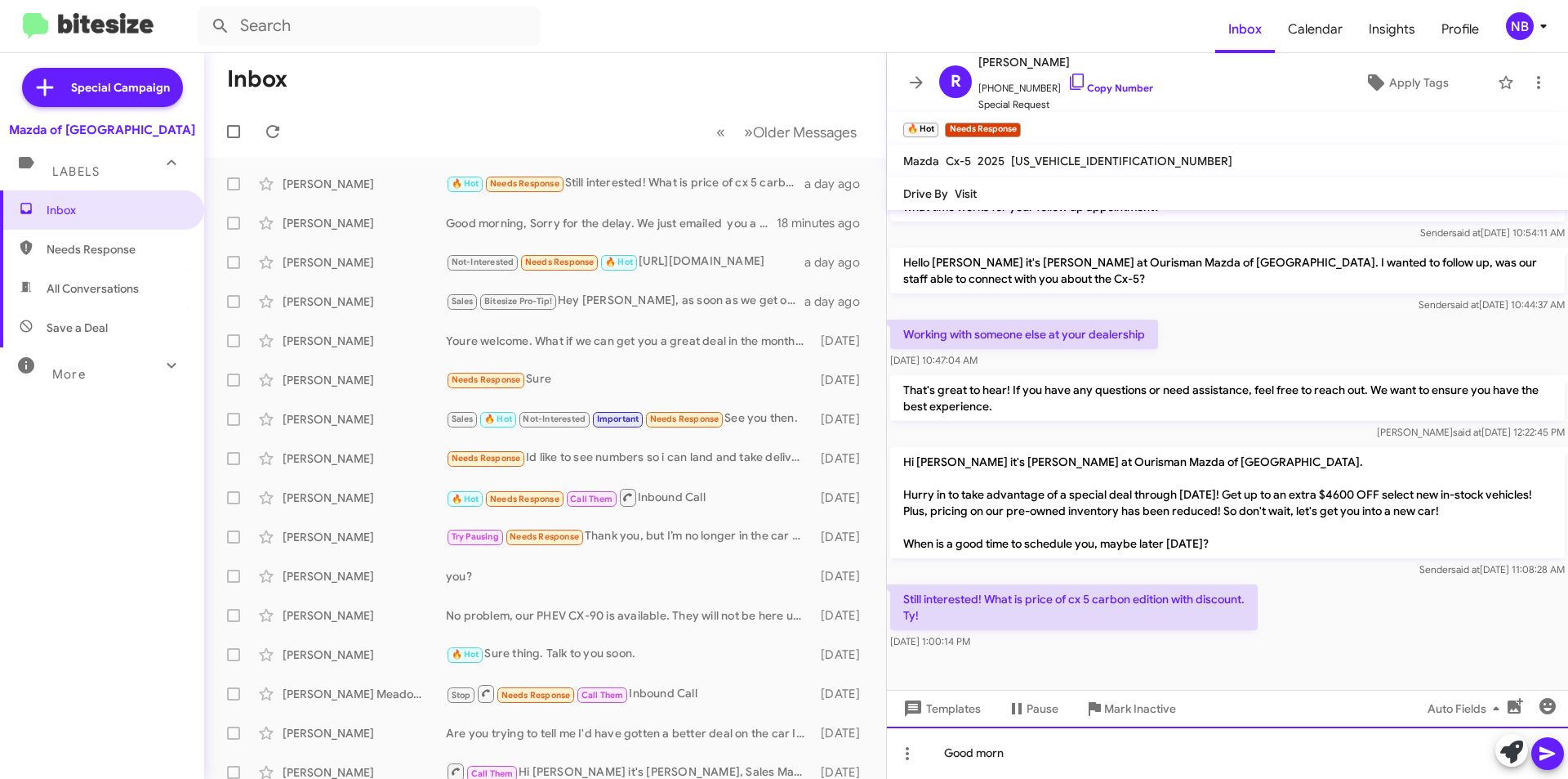
click at [1027, 750] on div "Good morn" at bounding box center [1228, 753] width 682 height 53
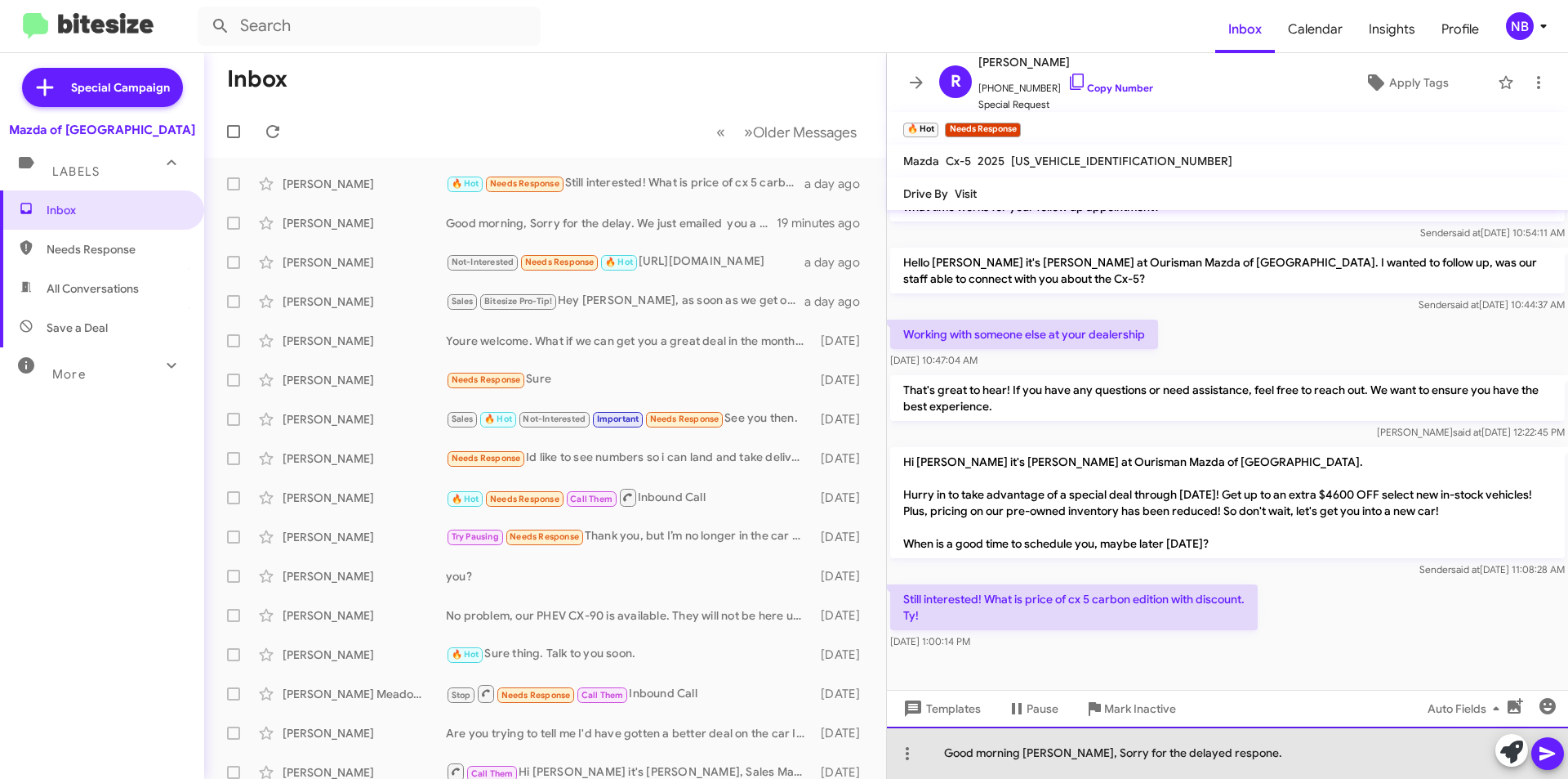
click at [1201, 758] on div "Good morning [PERSON_NAME], Sorry for the delayed respone." at bounding box center [1228, 753] width 682 height 53
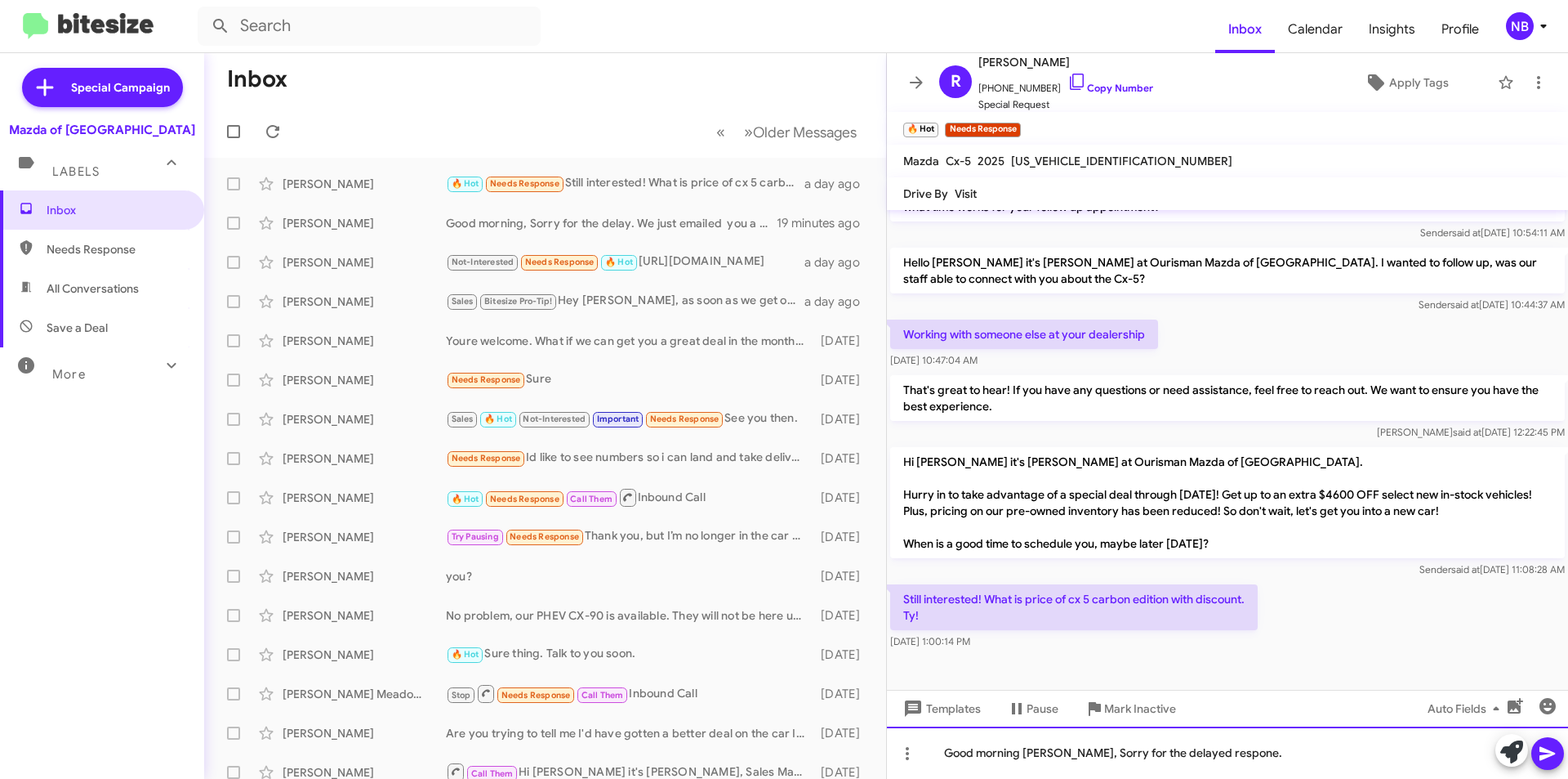
click at [1203, 756] on div "Good morning [PERSON_NAME], Sorry for the delayed respone." at bounding box center [1228, 753] width 682 height 53
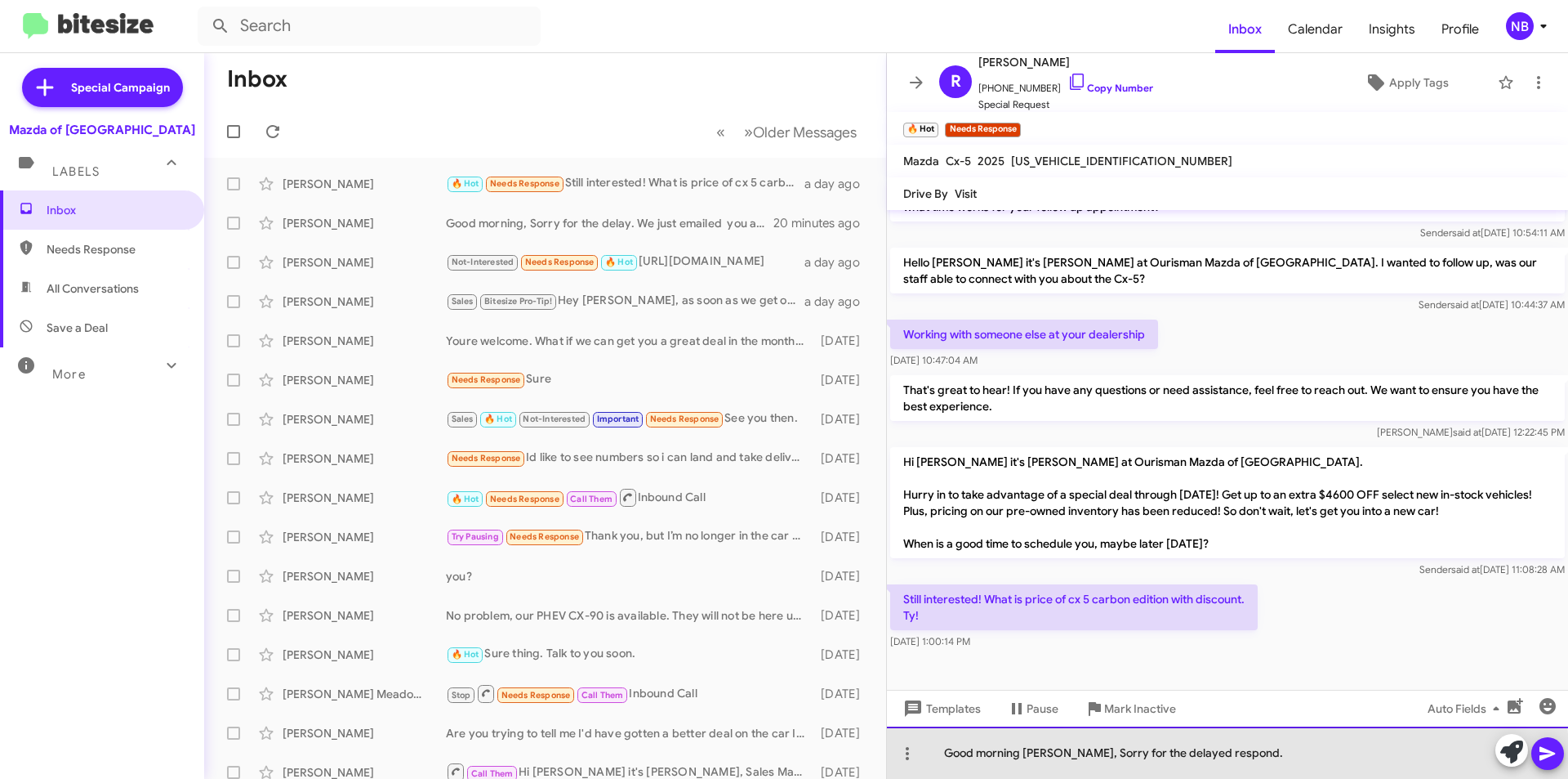
click at [1212, 756] on div "Good morning [PERSON_NAME], Sorry for the delayed respond." at bounding box center [1228, 753] width 682 height 53
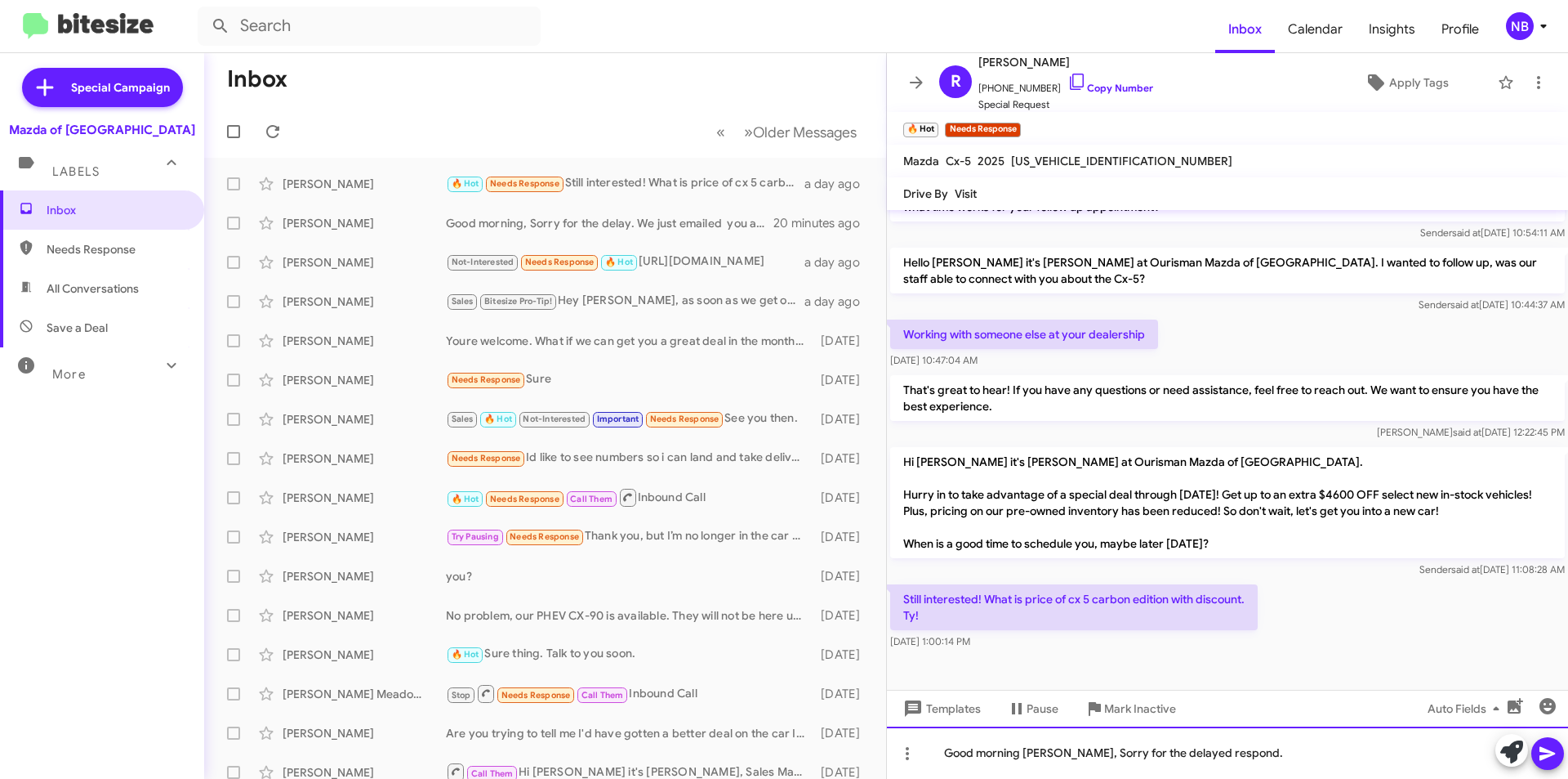
click at [1214, 756] on div "Good morning [PERSON_NAME], Sorry for the delayed respond." at bounding box center [1228, 753] width 682 height 53
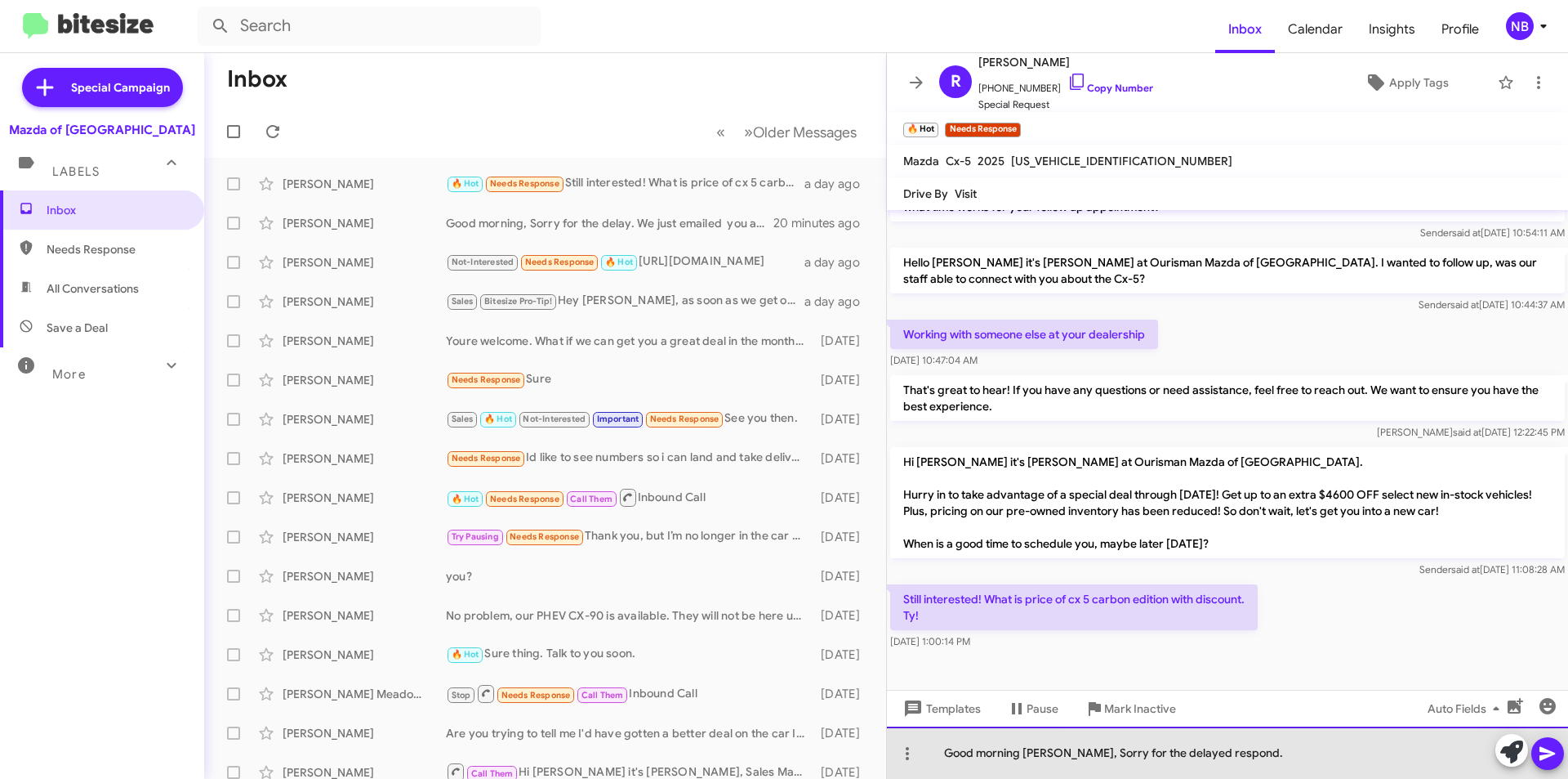
click at [1212, 754] on div "Good morning [PERSON_NAME], Sorry for the delayed respond." at bounding box center [1228, 753] width 682 height 53
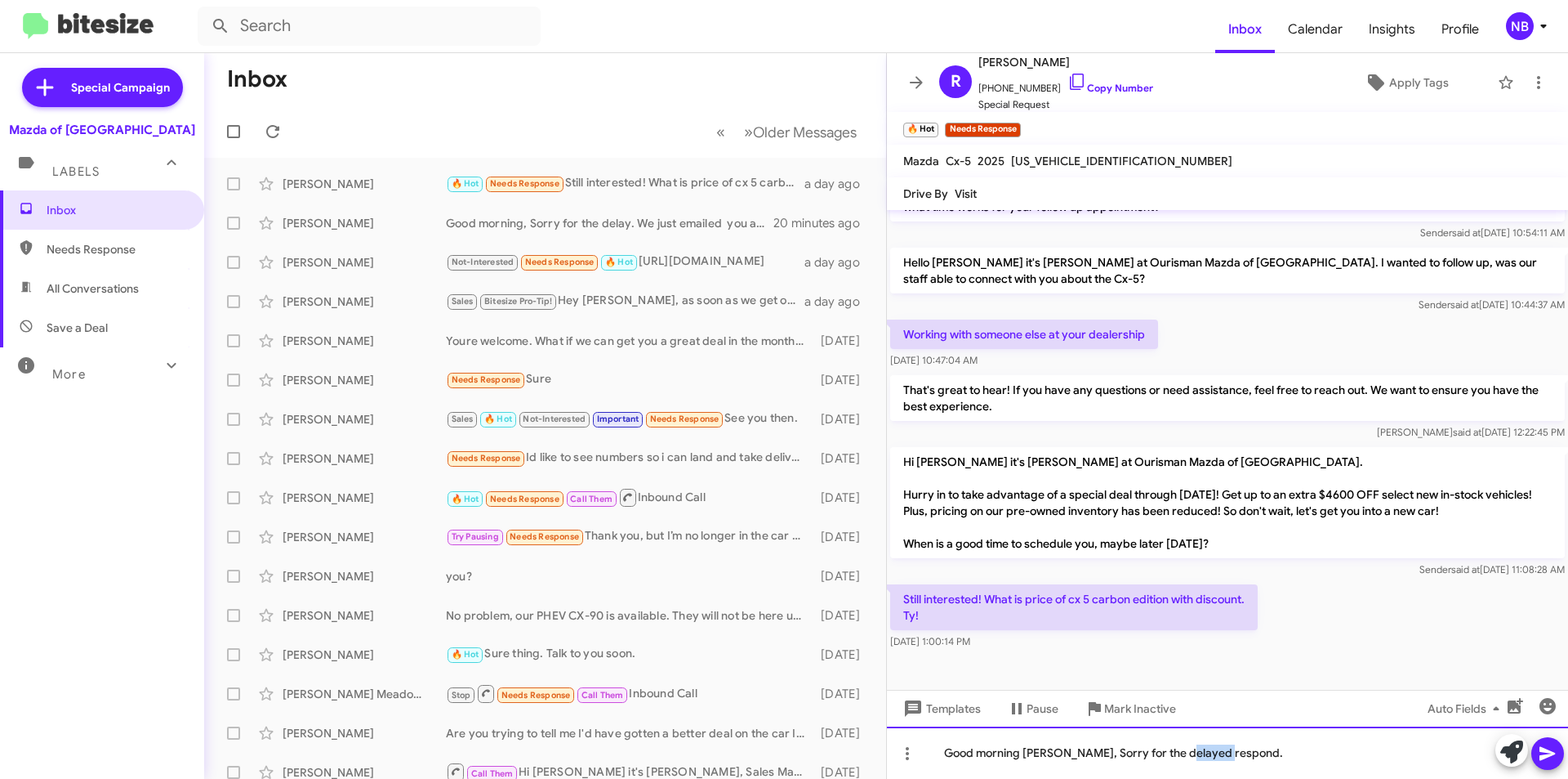
drag, startPoint x: 1212, startPoint y: 754, endPoint x: 1204, endPoint y: 763, distance: 12.0
click at [1203, 763] on div "Good morning [PERSON_NAME], Sorry for the delayed respond." at bounding box center [1228, 753] width 682 height 53
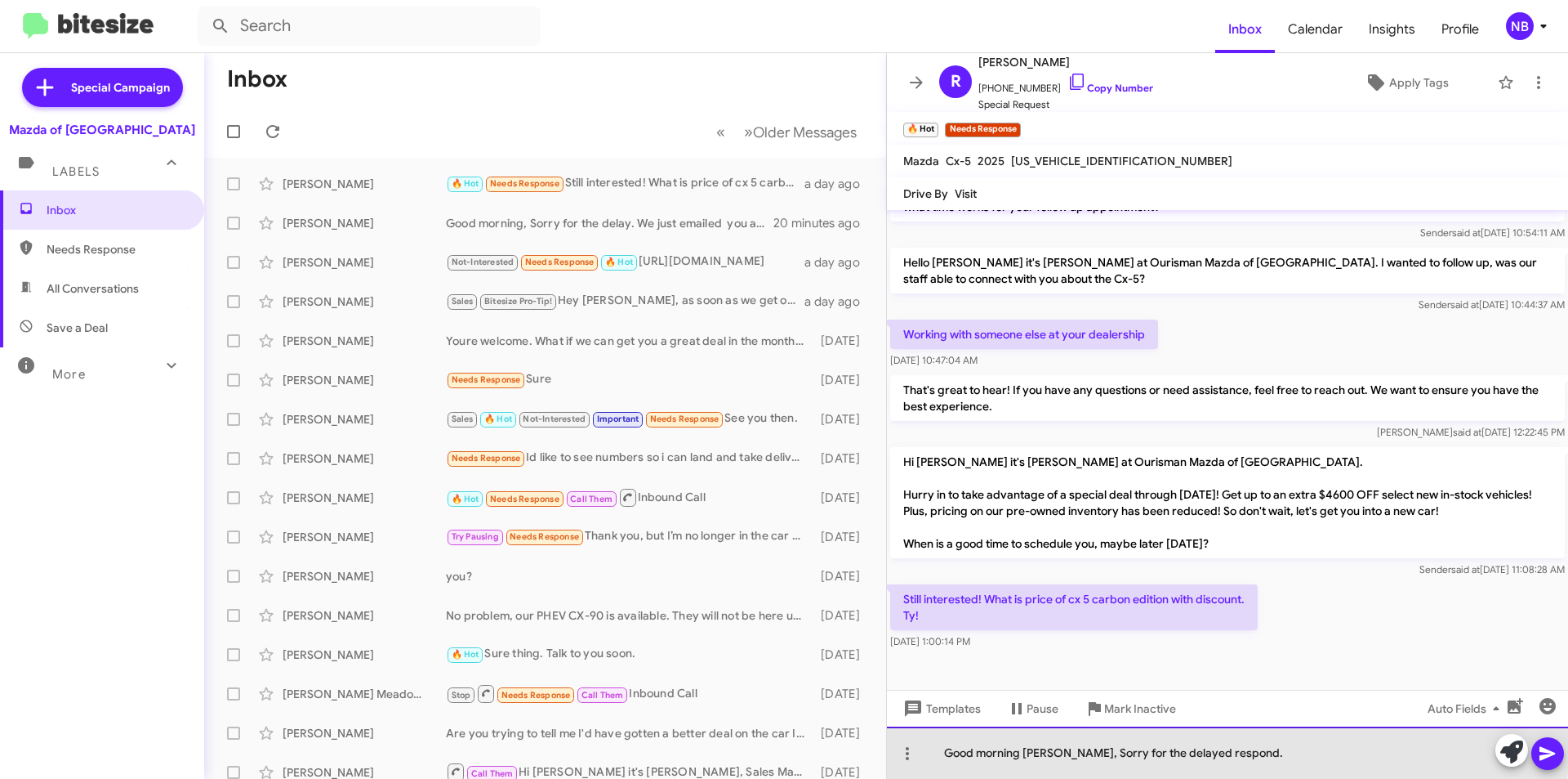
click at [1224, 750] on div "Good morning [PERSON_NAME], Sorry for the delayed respond." at bounding box center [1228, 753] width 682 height 53
click at [1233, 753] on div "Good morning [PERSON_NAME], Sorry for the delayed respone." at bounding box center [1228, 753] width 682 height 53
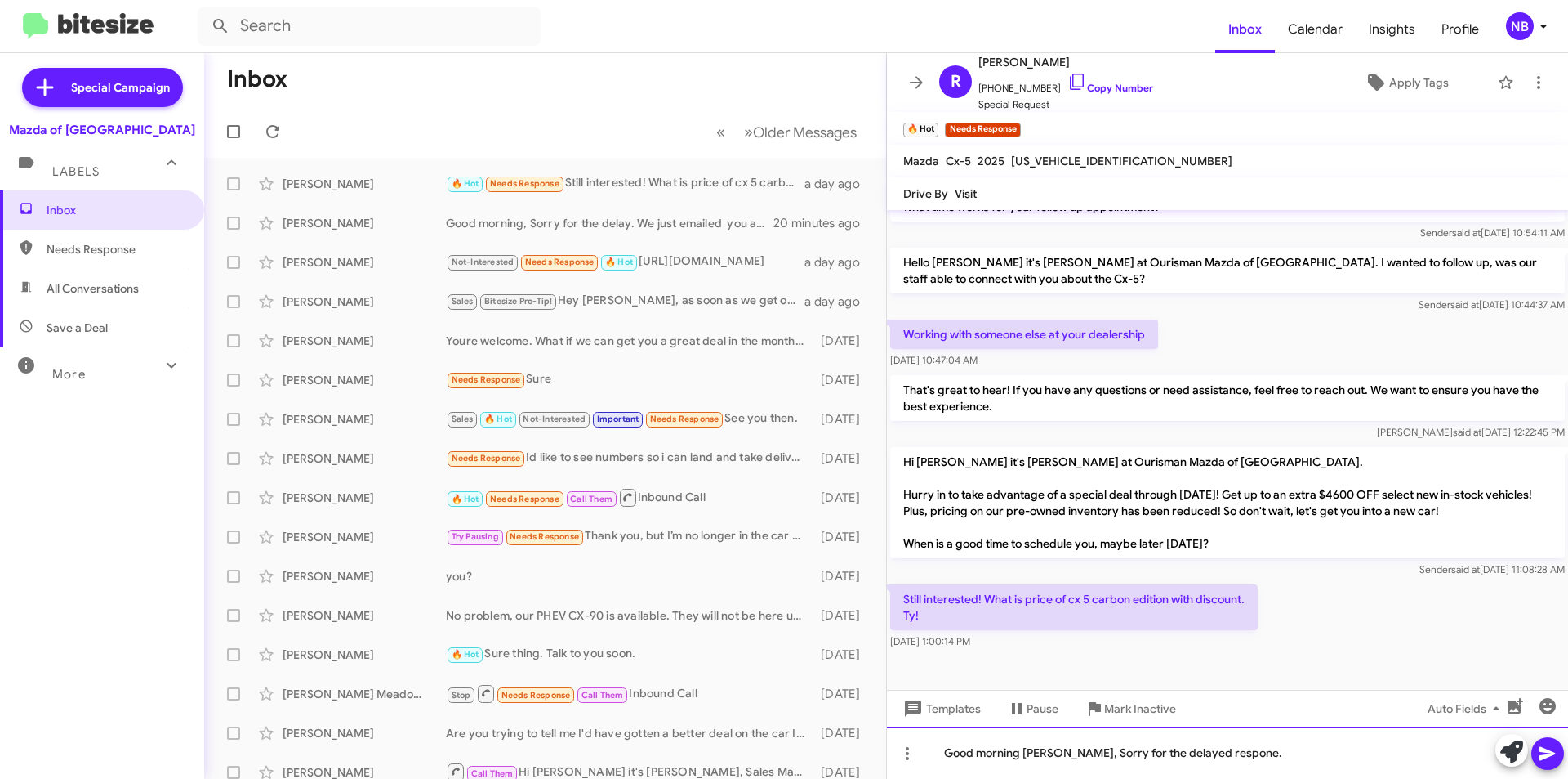
click at [1213, 756] on div "Good morning [PERSON_NAME], Sorry for the delayed respone." at bounding box center [1228, 753] width 682 height 53
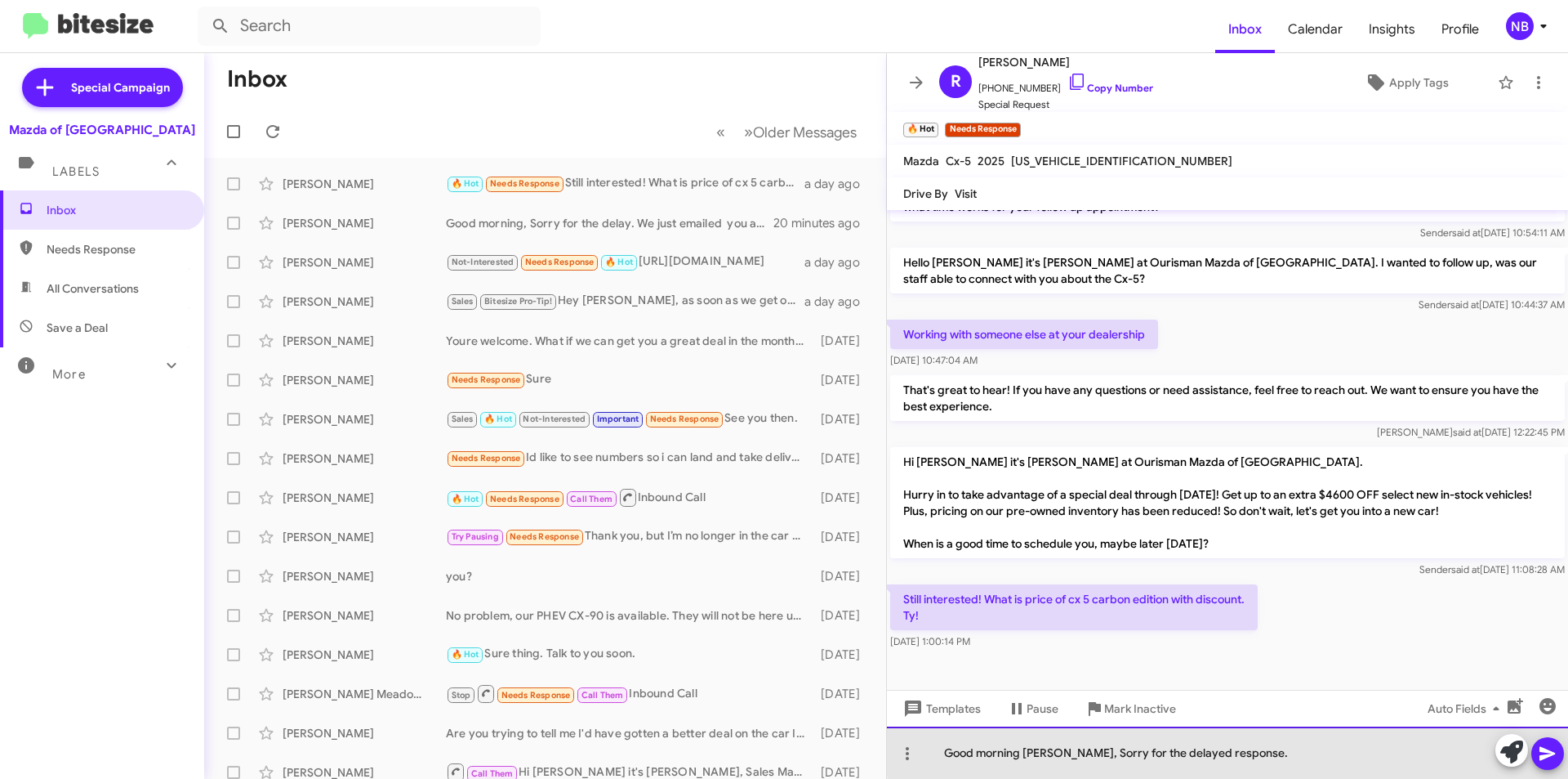
click at [1267, 751] on div "Good morning [PERSON_NAME], Sorry for the delayed response." at bounding box center [1228, 753] width 682 height 53
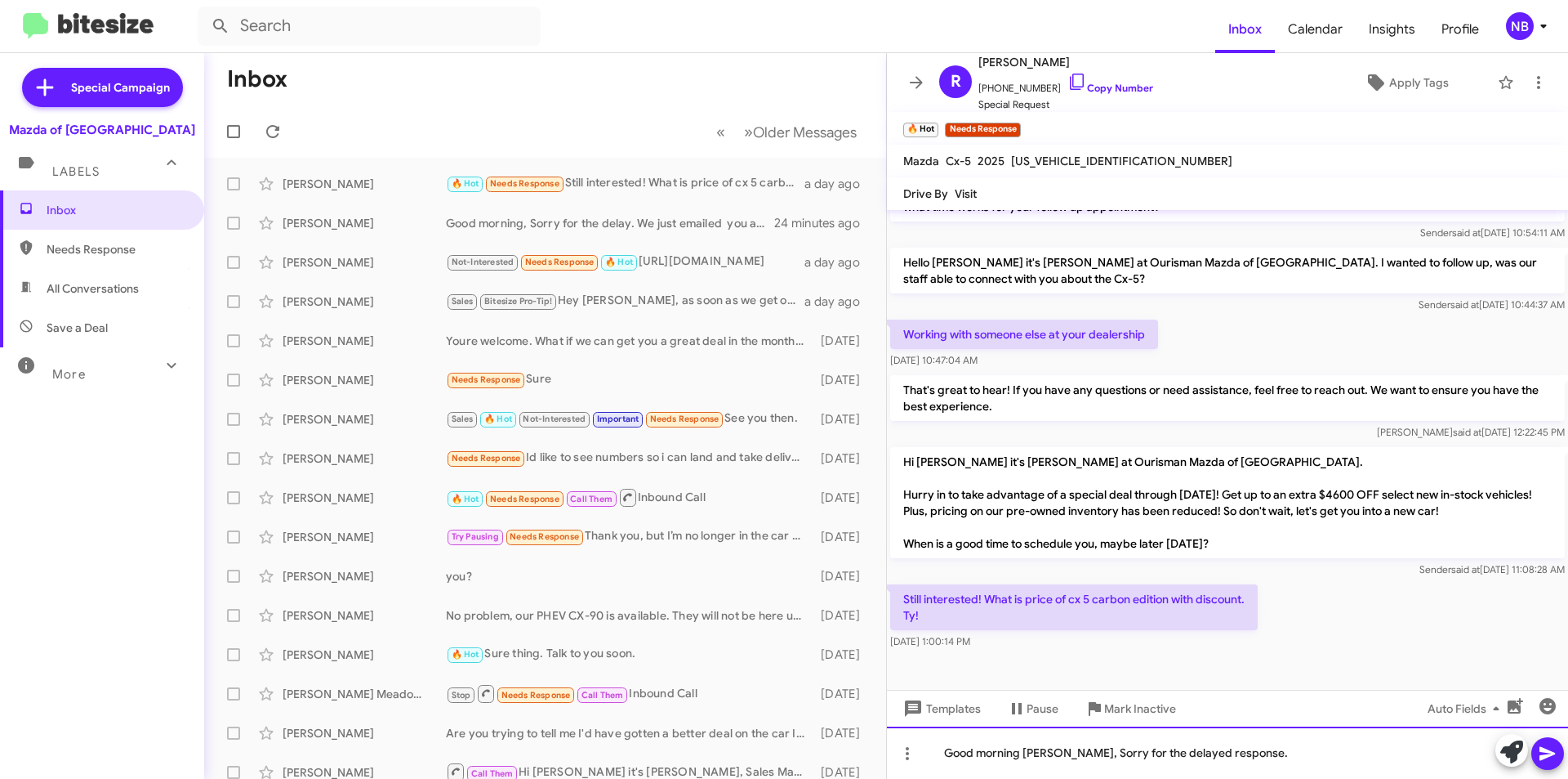
click at [1284, 757] on div "Good morning [PERSON_NAME], Sorry for the delayed response." at bounding box center [1228, 753] width 682 height 53
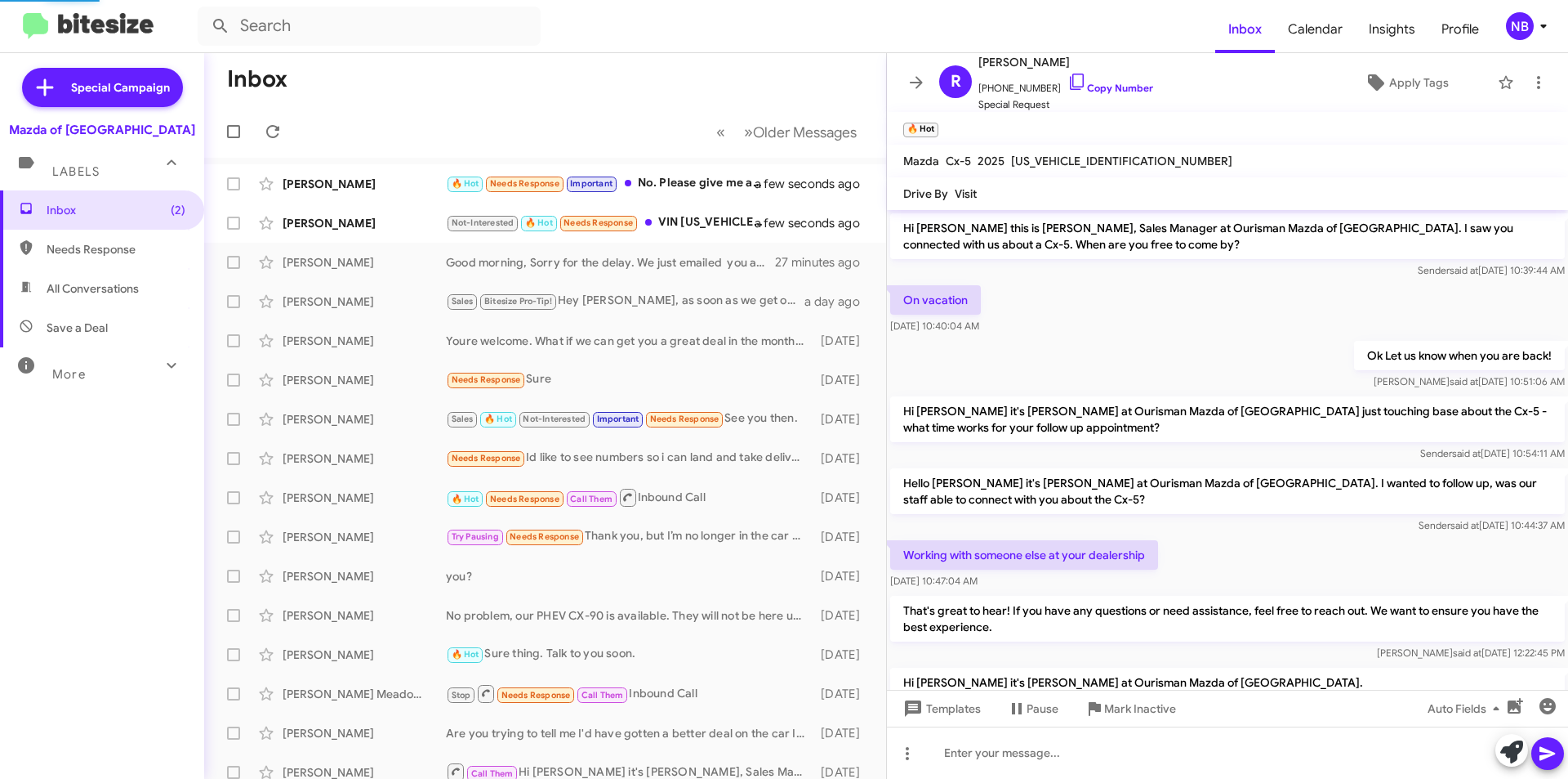
scroll to position [357, 0]
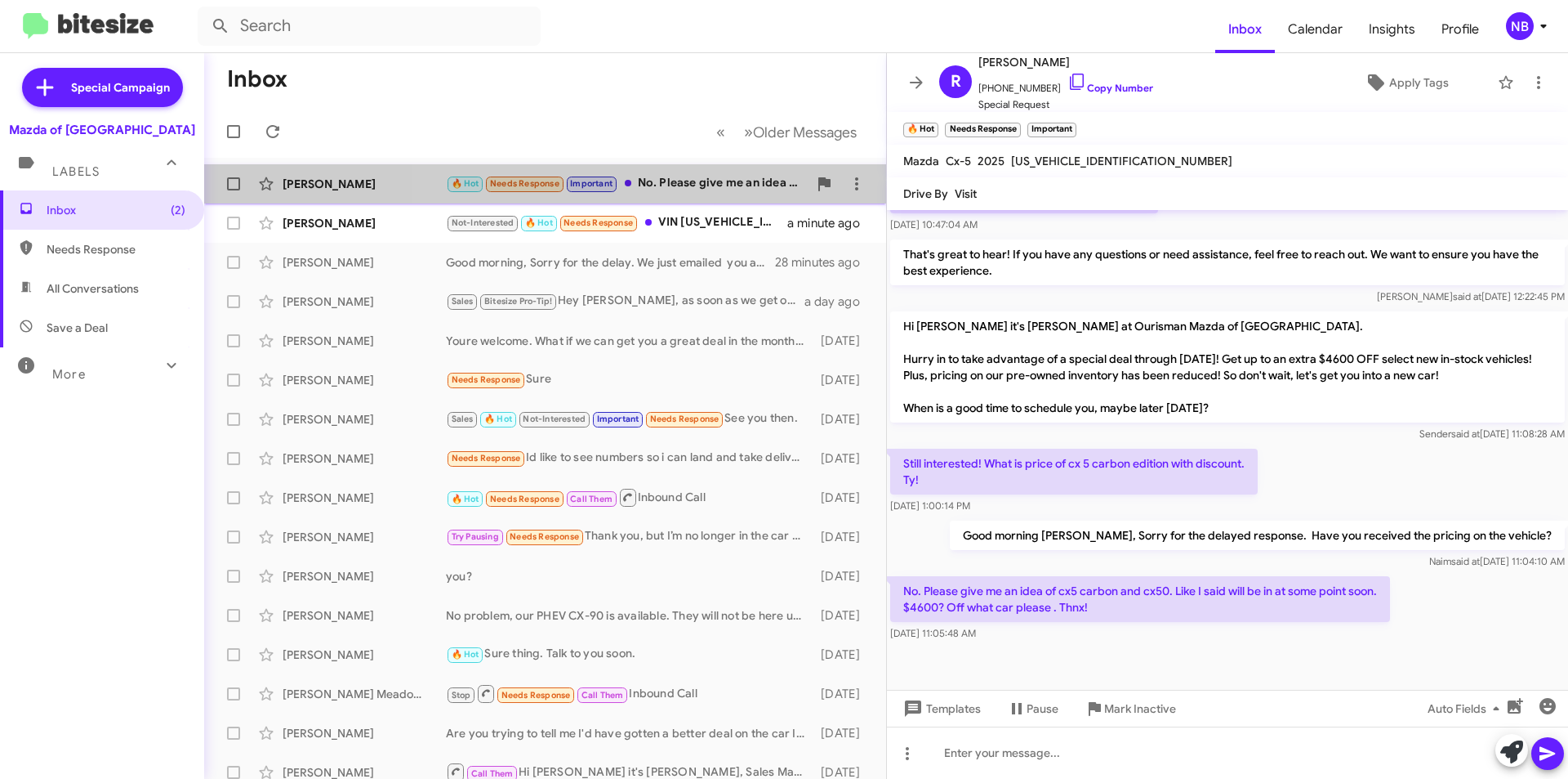
click at [709, 192] on div "🔥 Hot Needs Response Important No. Please give me an idea of cx5 carbon and cx5…" at bounding box center [627, 183] width 362 height 19
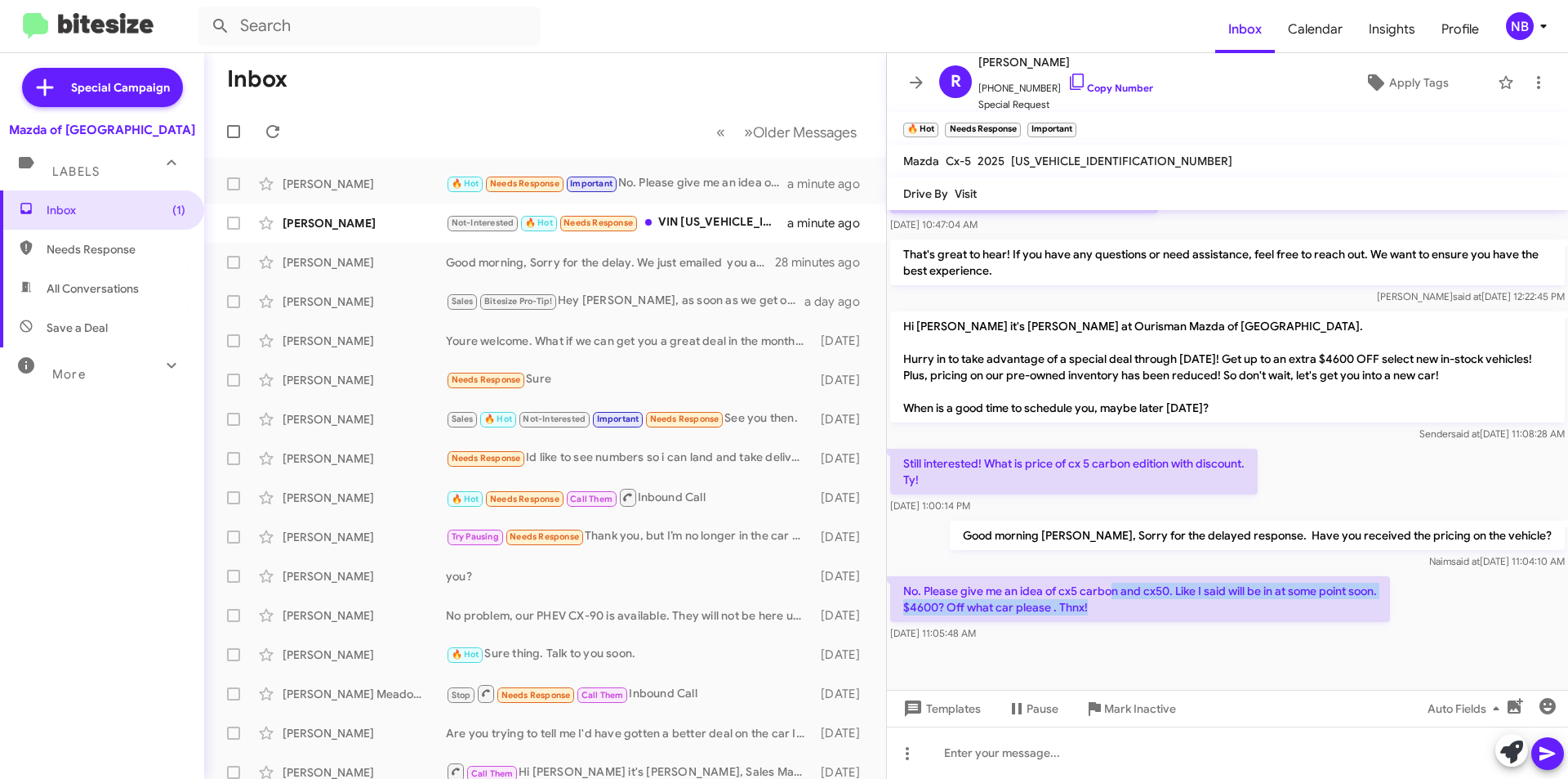
drag, startPoint x: 1114, startPoint y: 589, endPoint x: 1305, endPoint y: 614, distance: 192.6
click at [1305, 614] on p "No. Please give me an idea of cx5 carbon and cx50. Like I said will be in at so…" at bounding box center [1140, 599] width 500 height 46
click at [1055, 592] on p "No. Please give me an idea of cx5 carbon and cx50. Like I said will be in at so…" at bounding box center [1140, 599] width 500 height 46
drag, startPoint x: 1038, startPoint y: 590, endPoint x: 1164, endPoint y: 604, distance: 126.8
click at [1164, 604] on p "No. Please give me an idea of cx5 carbon and cx50. Like I said will be in at so…" at bounding box center [1140, 599] width 500 height 46
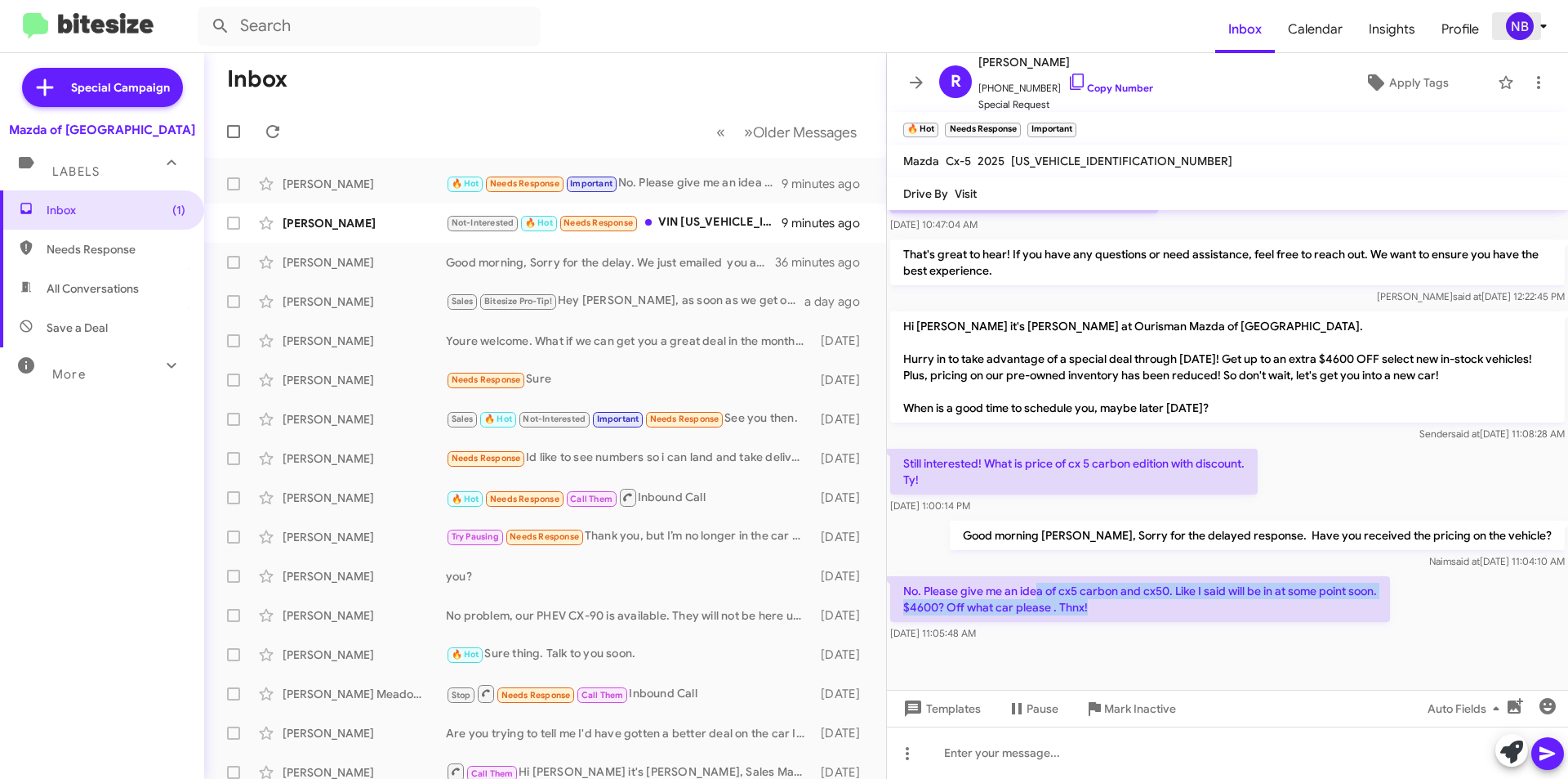
click at [1526, 23] on div "NB" at bounding box center [1520, 26] width 28 height 28
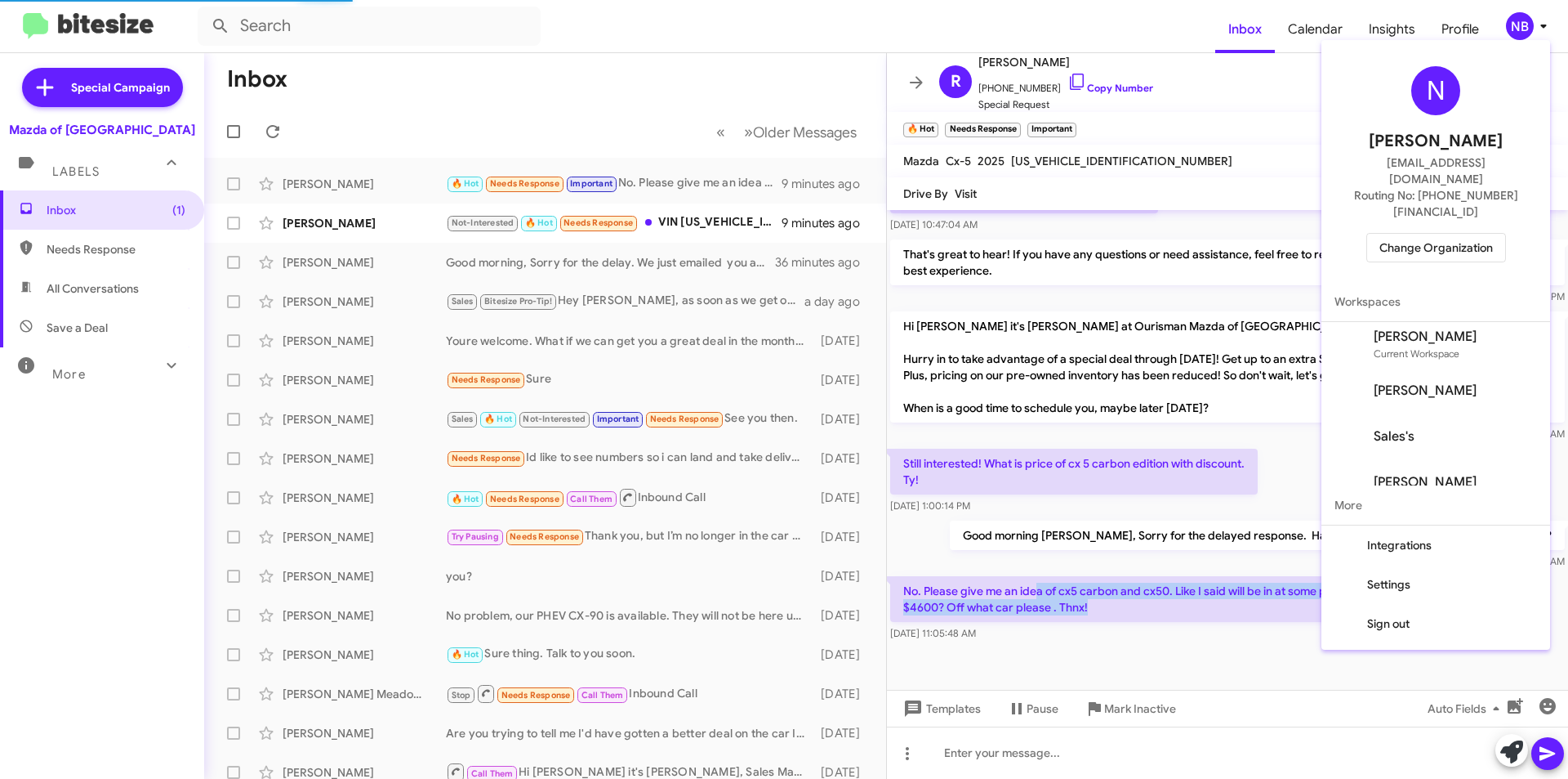
click at [1493, 234] on span "Change Organization" at bounding box center [1436, 248] width 114 height 28
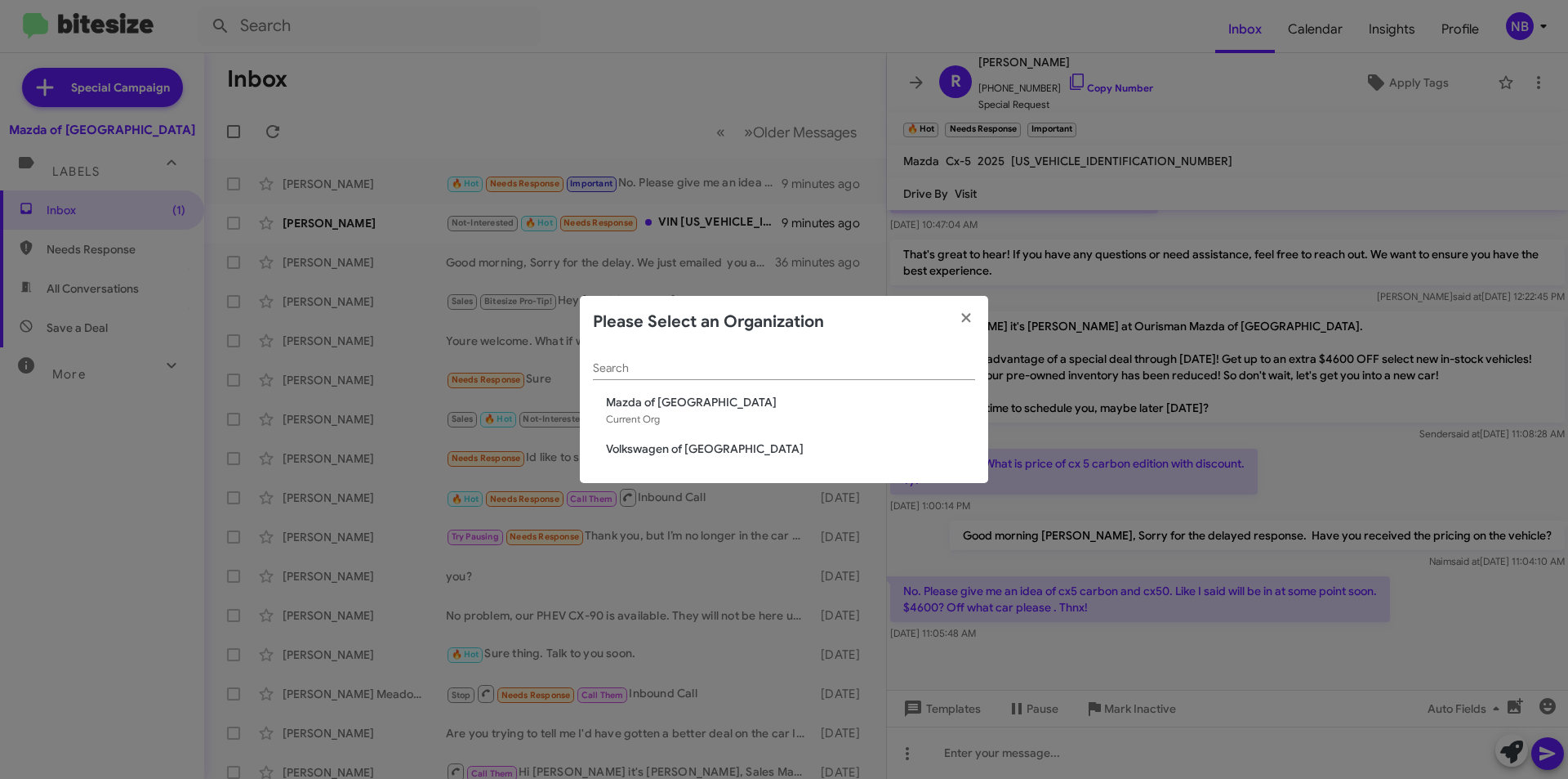
click at [682, 454] on span "Volkswagen of [GEOGRAPHIC_DATA]" at bounding box center [790, 449] width 370 height 16
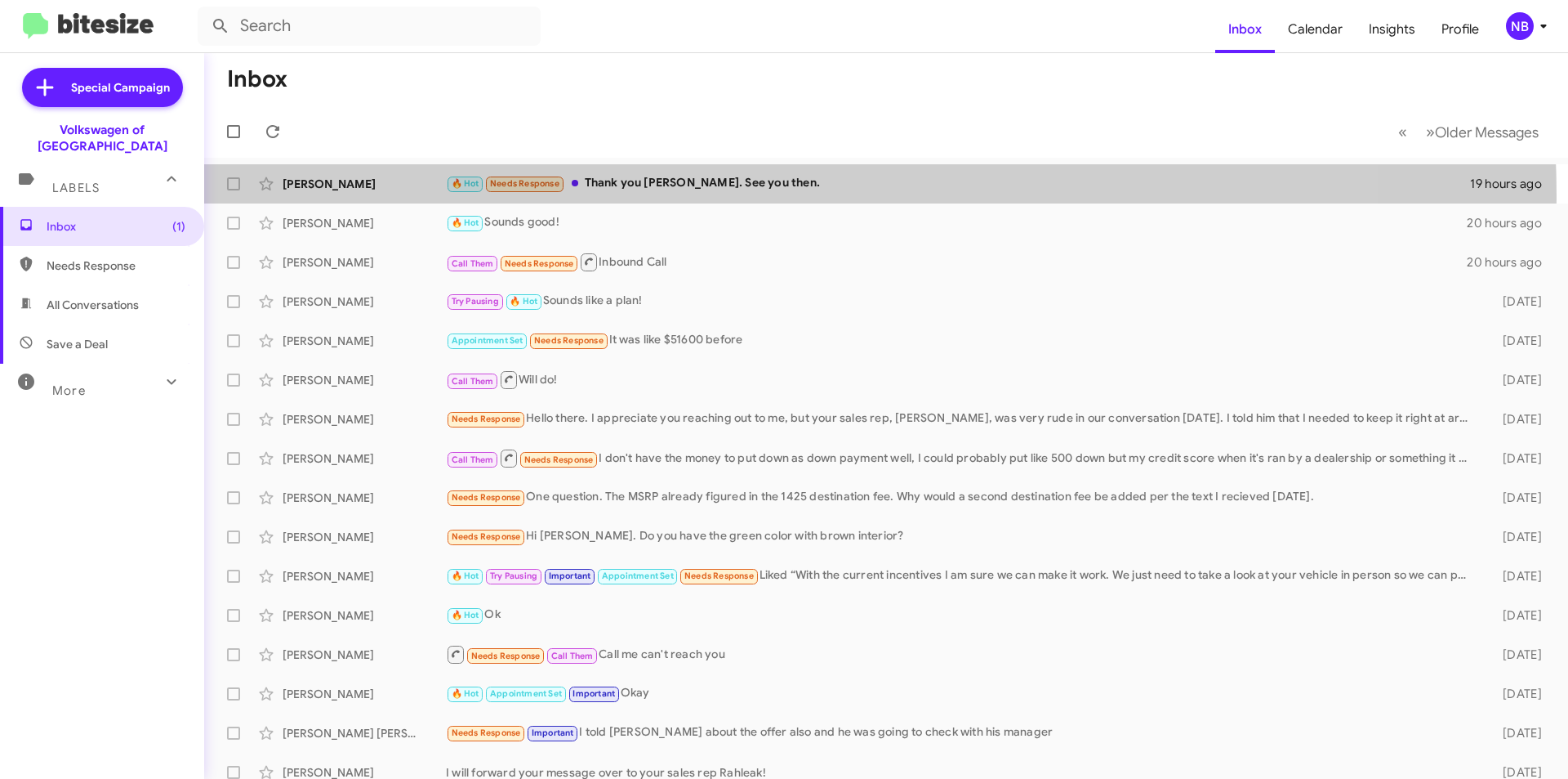
click at [741, 195] on div "Christine Sirotkin 🔥 Hot Needs Response Thank you Mohammed. See you then. 19 ho…" at bounding box center [886, 184] width 1338 height 33
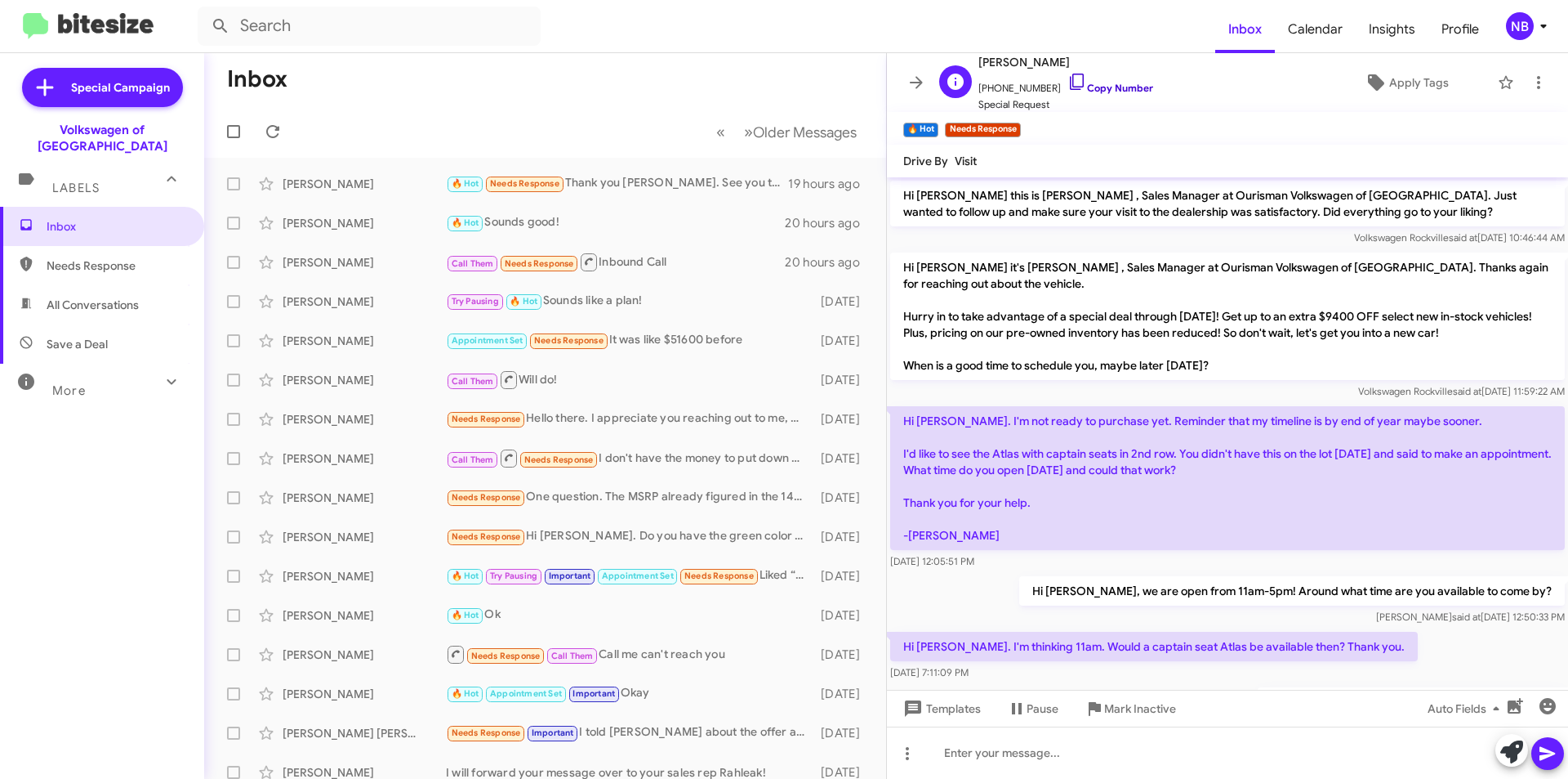
click at [1068, 82] on icon at bounding box center [1077, 82] width 20 height 20
click at [1094, 89] on link "Copy Number" at bounding box center [1110, 87] width 86 height 12
click at [1541, 22] on icon at bounding box center [1544, 26] width 20 height 20
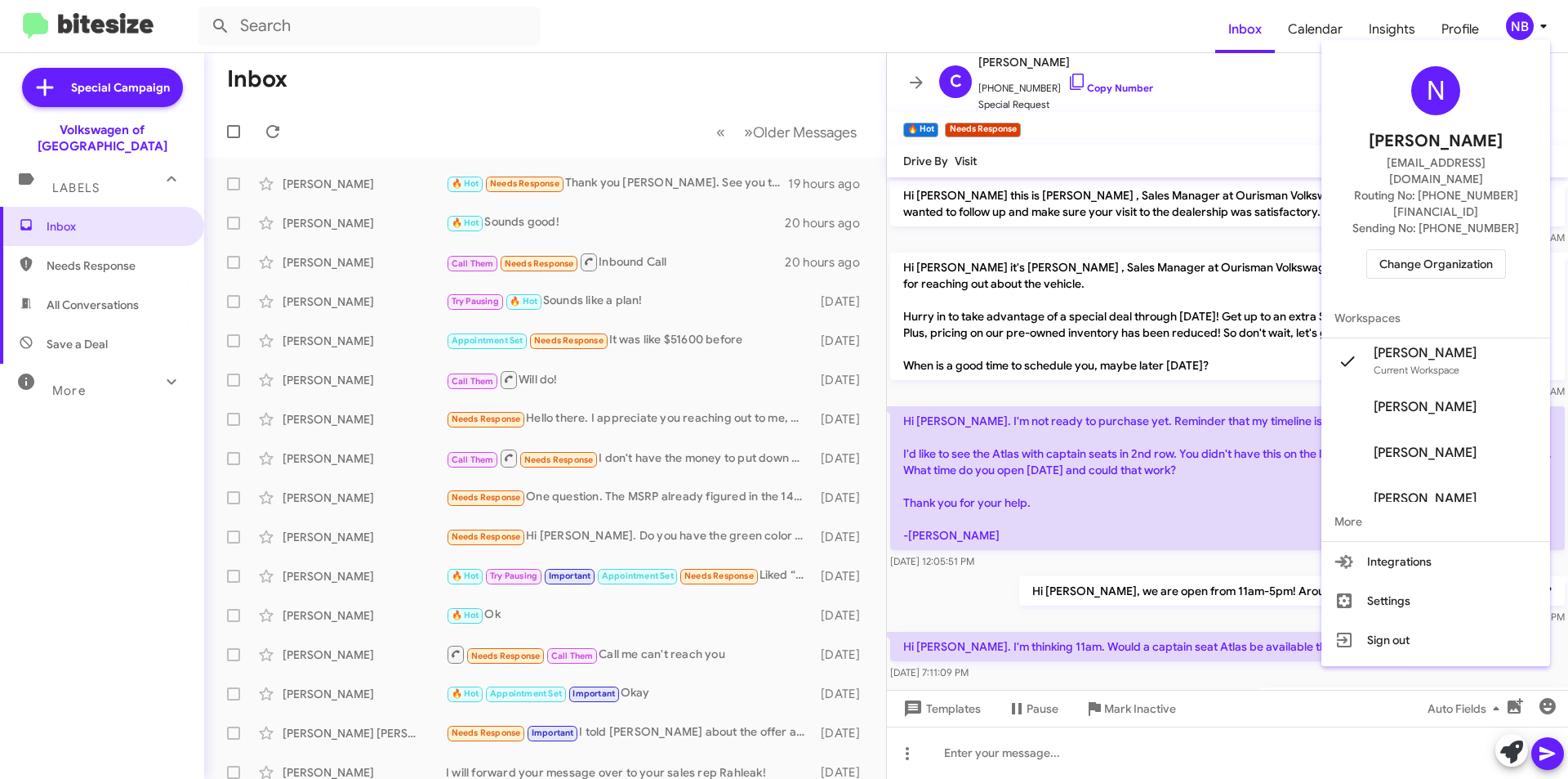
click at [1455, 250] on span "Change Organization" at bounding box center [1436, 264] width 114 height 28
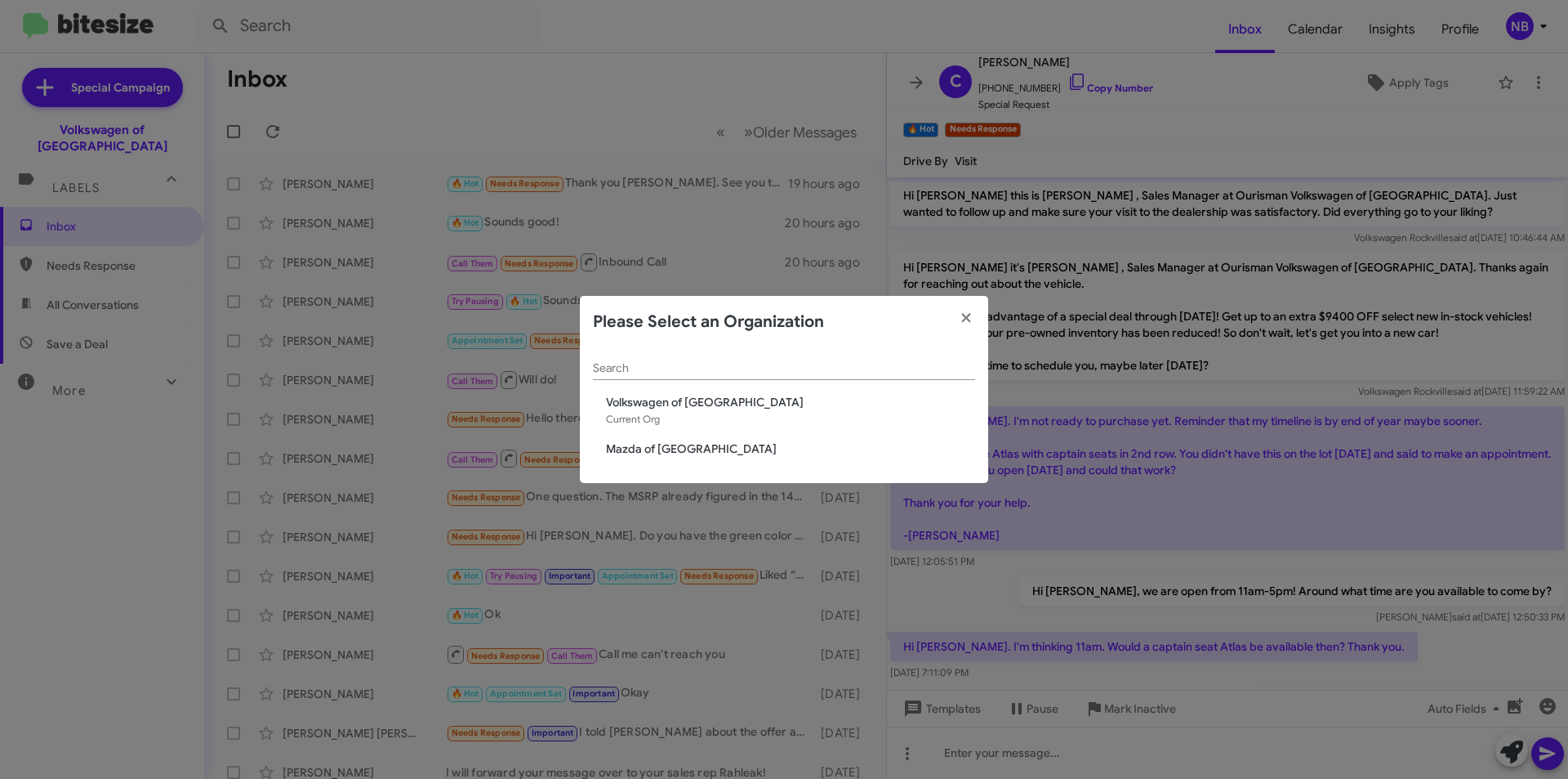
click at [662, 458] on div "Search Volkswagen of Rockville Current Org Mazda of Rockville" at bounding box center [784, 416] width 408 height 136
click at [661, 449] on span "Mazda of [GEOGRAPHIC_DATA]" at bounding box center [790, 449] width 370 height 16
